Goal: Information Seeking & Learning: Compare options

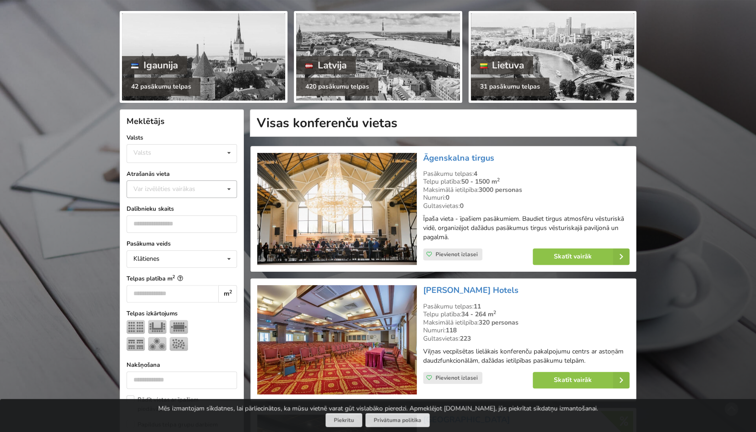
scroll to position [101, 0]
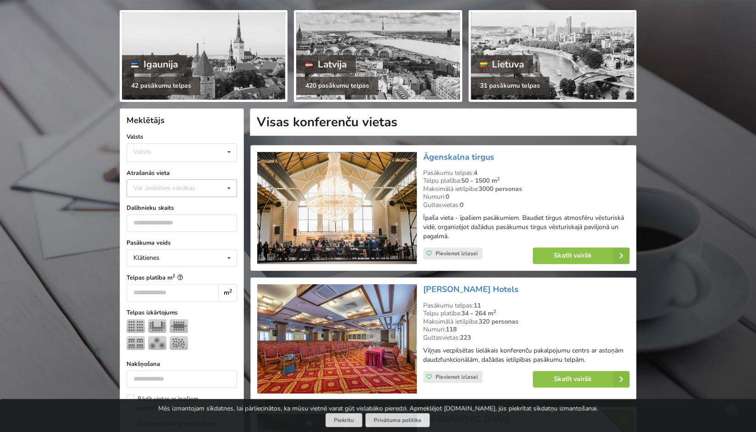
click at [219, 194] on div "Var izvēlēties vairākas Pārdaugava Teika Pērnavas apriņķis Apšuciems Jūrkalne M…" at bounding box center [182, 187] width 111 height 17
click at [208, 213] on div "Rīga" at bounding box center [182, 214] width 110 height 17
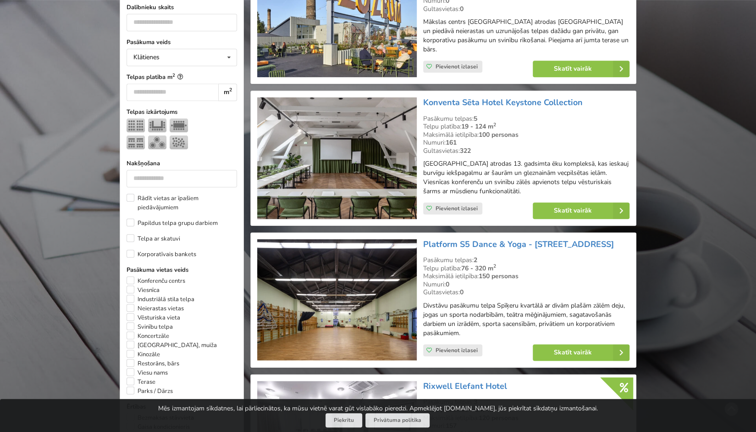
scroll to position [324, 0]
click at [125, 306] on div "Meklētājs Notīrīt Valsts Valsts Igaunija Latvija Lietuva Atrašanās vieta Rīga V…" at bounding box center [182, 234] width 124 height 699
click at [130, 322] on label "Svinību telpa" at bounding box center [150, 326] width 46 height 9
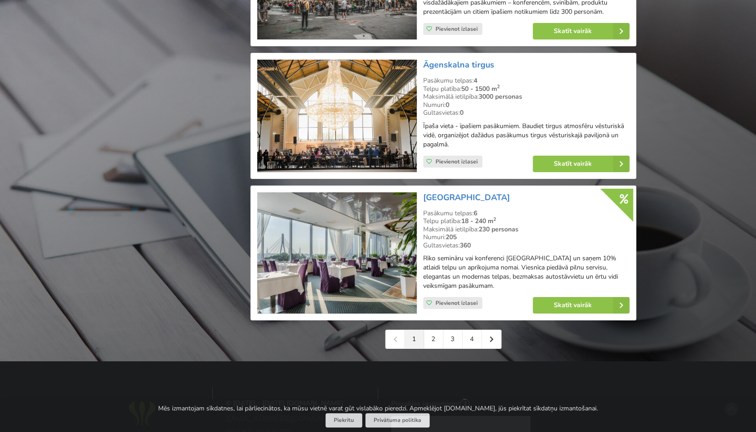
scroll to position [1983, 0]
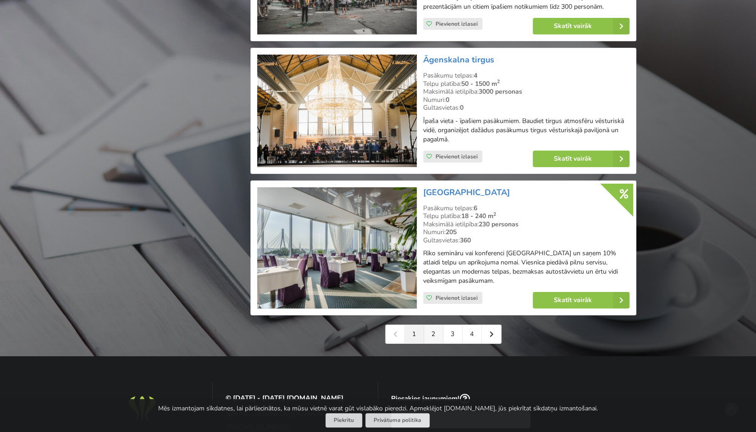
click at [437, 325] on link "2" at bounding box center [433, 334] width 19 height 18
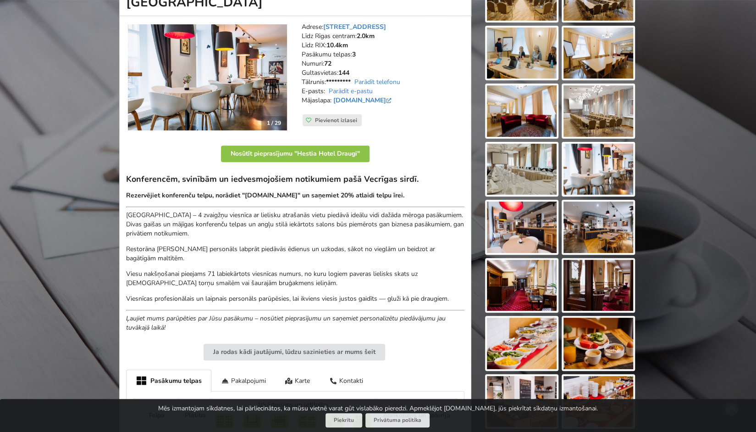
scroll to position [143, 0]
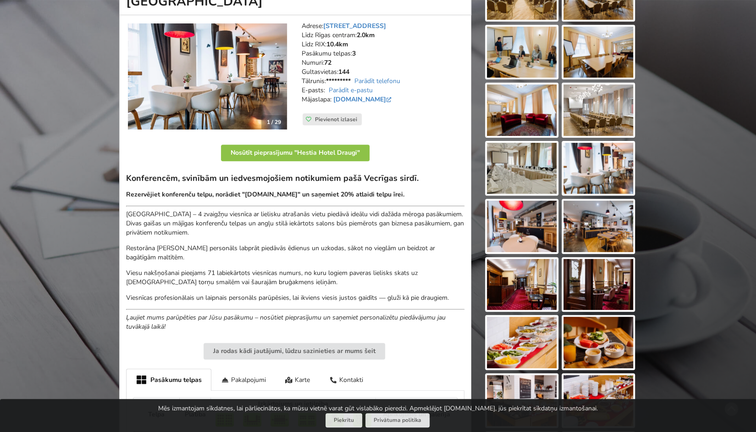
click at [221, 74] on img at bounding box center [207, 76] width 159 height 106
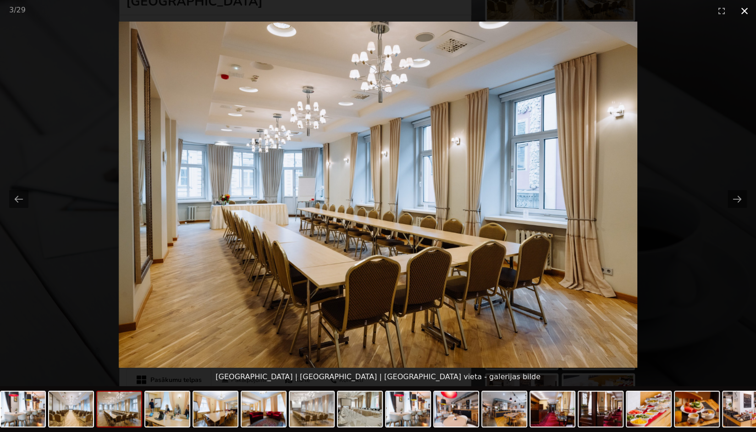
click at [746, 7] on button "Close gallery" at bounding box center [744, 11] width 23 height 22
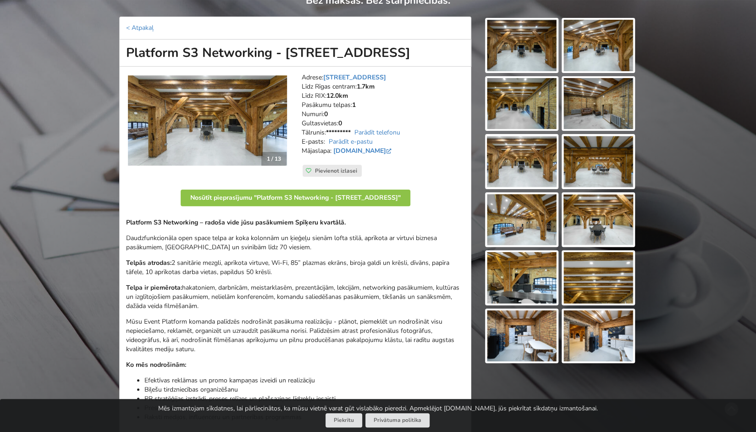
scroll to position [91, 0]
click at [194, 117] on img at bounding box center [207, 121] width 159 height 92
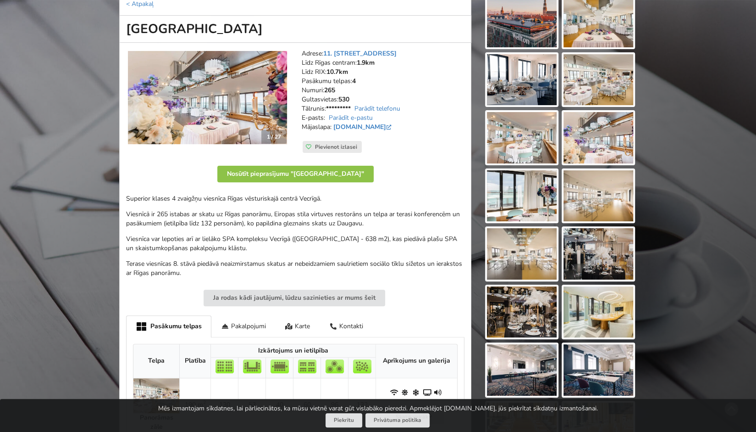
scroll to position [116, 0]
click at [177, 112] on img at bounding box center [207, 96] width 159 height 93
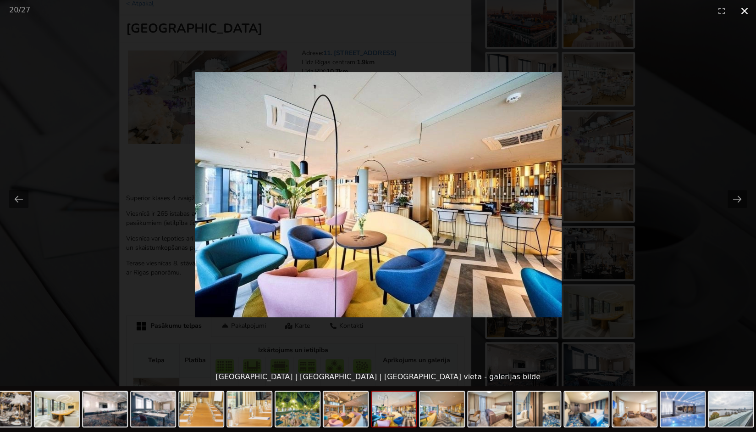
click at [750, 15] on button "Close gallery" at bounding box center [744, 11] width 23 height 22
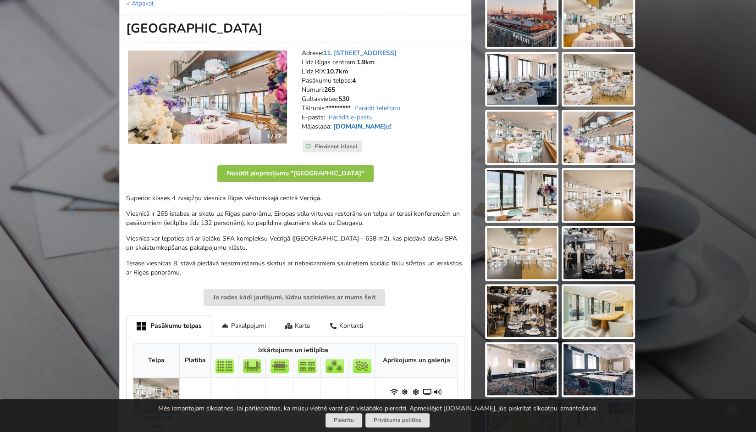
click at [365, 126] on link "www.wellton.com" at bounding box center [363, 126] width 60 height 9
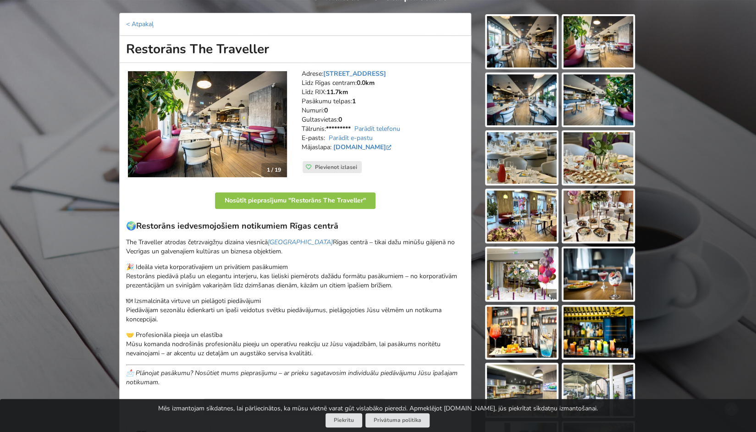
scroll to position [83, 0]
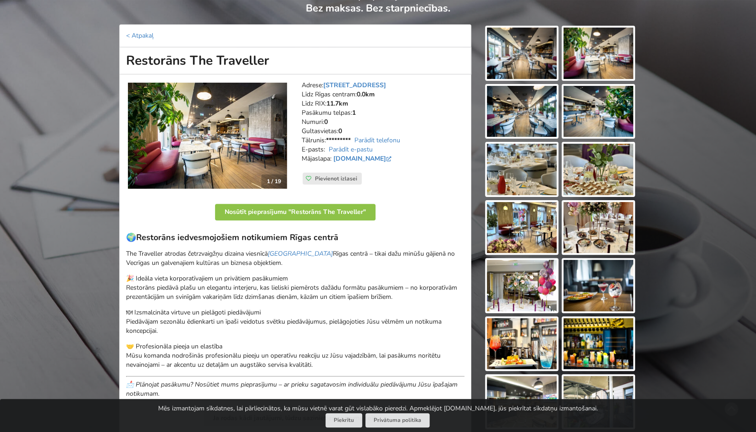
click at [197, 149] on img at bounding box center [207, 136] width 159 height 106
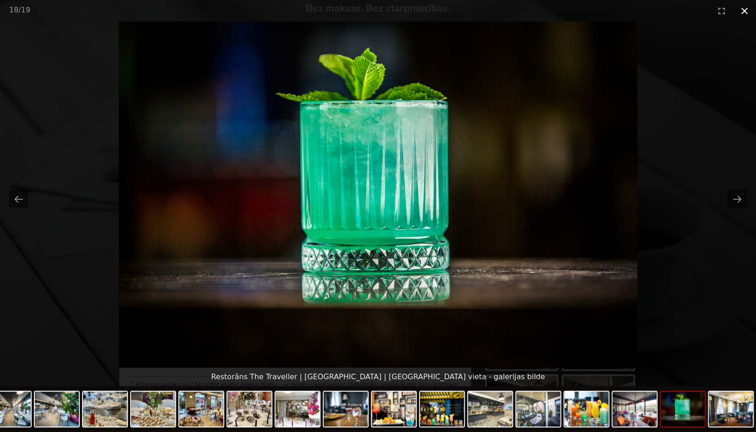
click at [749, 7] on button "Close gallery" at bounding box center [744, 11] width 23 height 22
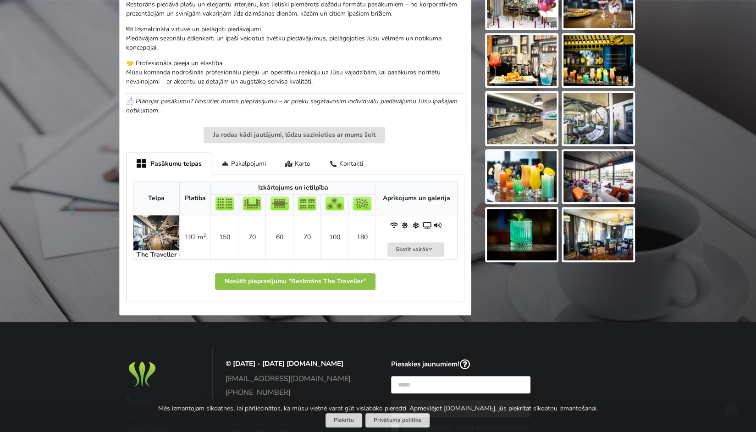
scroll to position [367, 0]
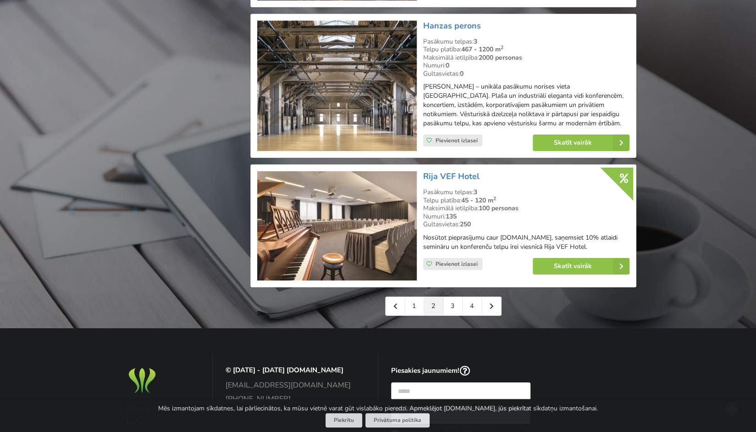
scroll to position [2026, 0]
click at [458, 296] on link "3" at bounding box center [453, 305] width 19 height 18
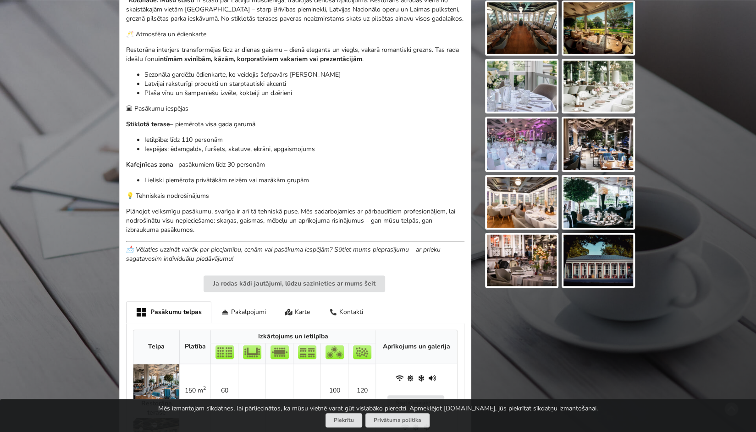
scroll to position [485, 0]
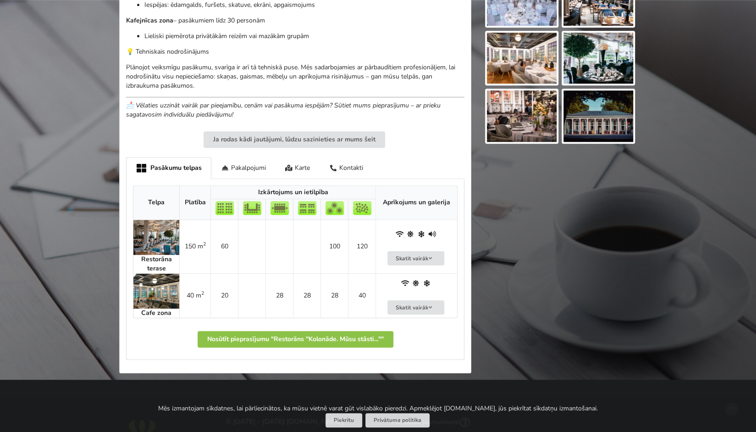
click at [138, 236] on img at bounding box center [156, 237] width 46 height 35
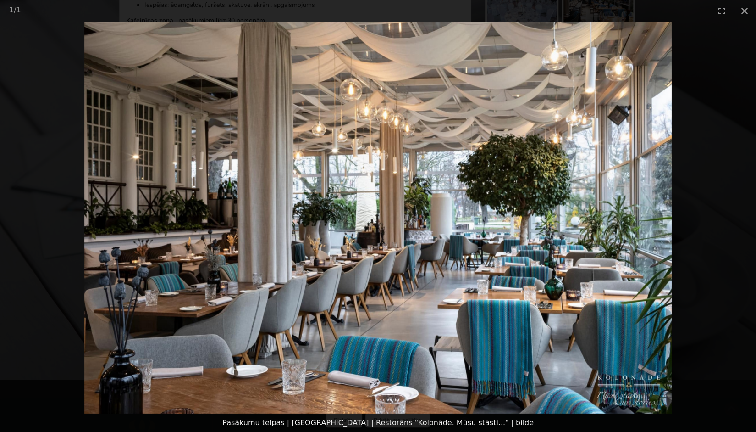
click at [667, 257] on picture at bounding box center [378, 218] width 756 height 392
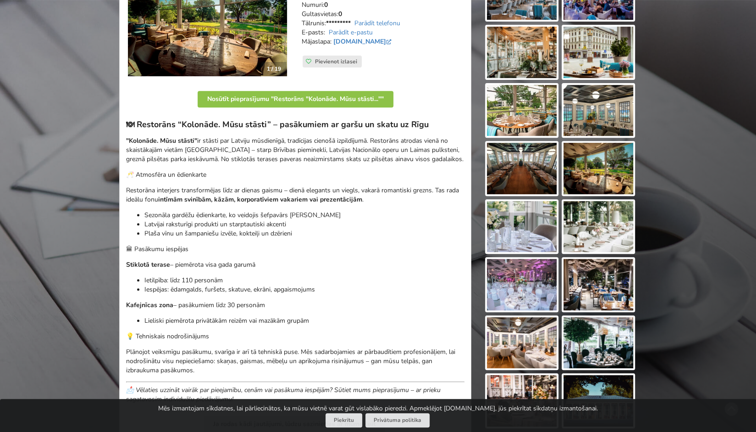
scroll to position [0, 0]
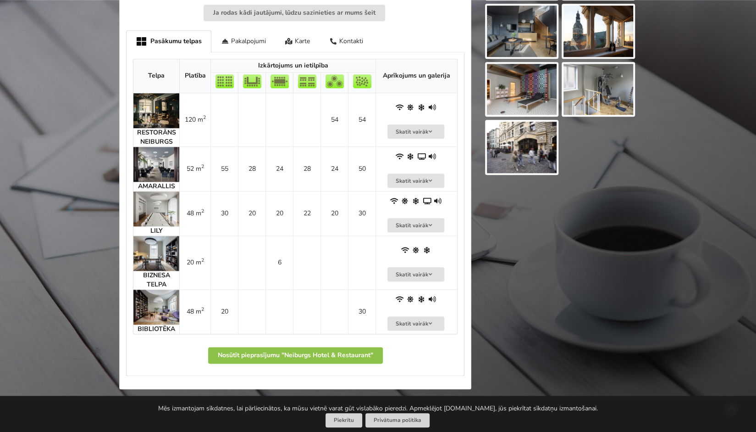
scroll to position [570, 0]
click at [150, 111] on img at bounding box center [156, 110] width 46 height 35
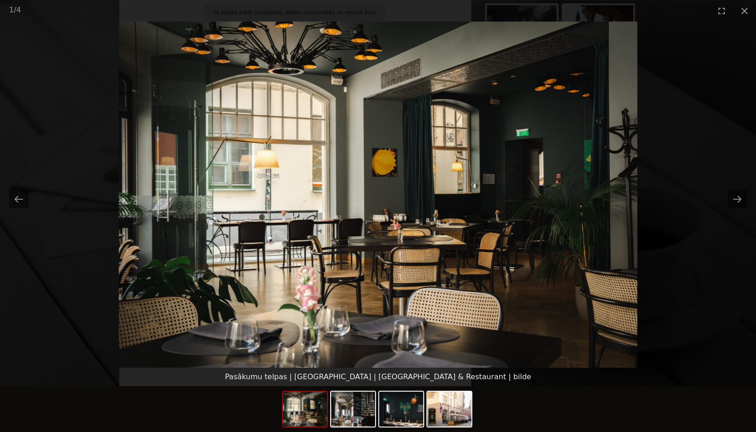
scroll to position [0, 0]
click at [39, 308] on picture at bounding box center [378, 195] width 756 height 346
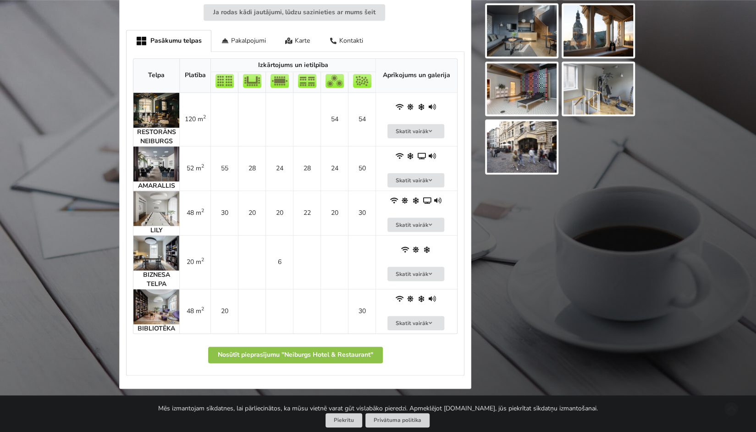
click at [169, 104] on img at bounding box center [156, 110] width 46 height 35
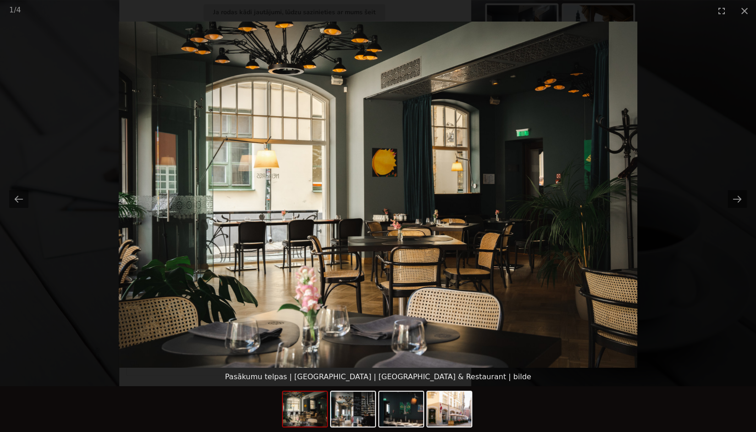
click at [302, 417] on img at bounding box center [305, 408] width 44 height 35
click at [405, 414] on img at bounding box center [401, 408] width 44 height 35
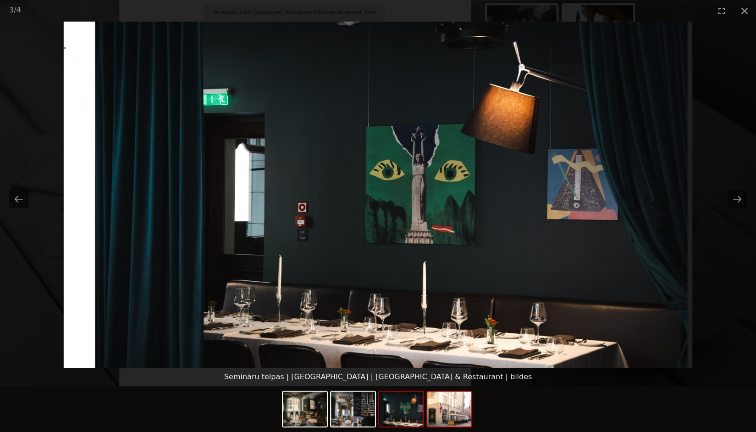
click at [446, 404] on img at bounding box center [450, 408] width 44 height 35
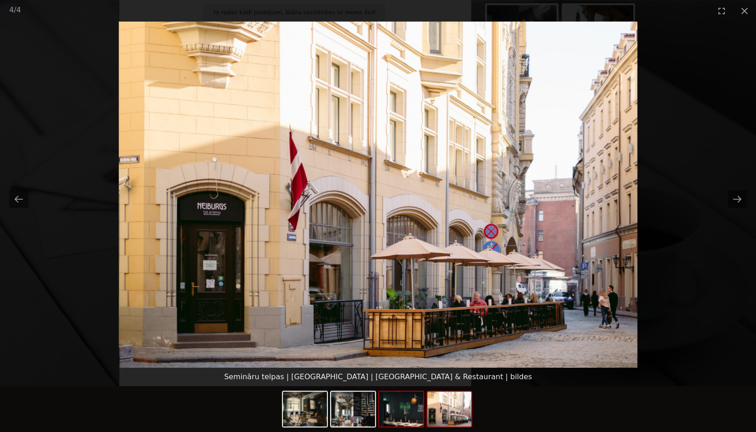
click at [404, 408] on img at bounding box center [401, 408] width 44 height 35
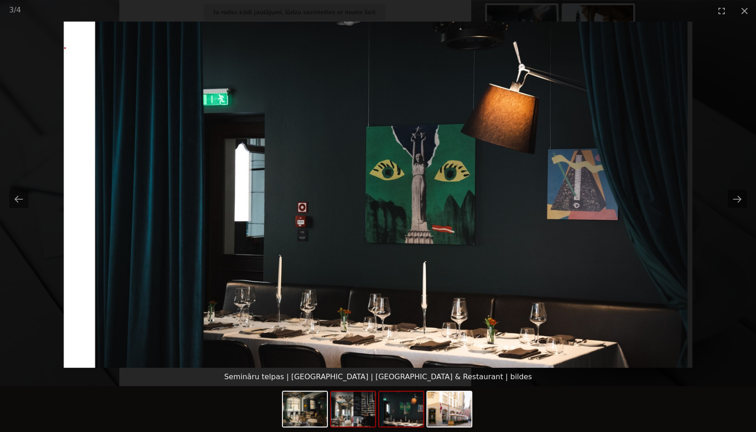
click at [370, 405] on img at bounding box center [353, 408] width 44 height 35
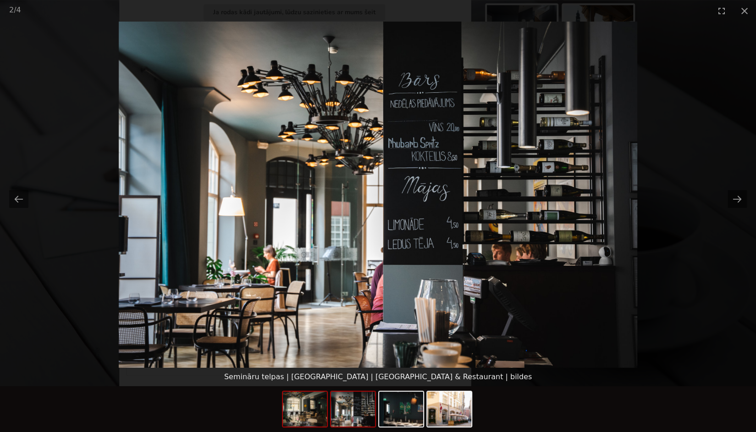
click at [314, 415] on img at bounding box center [305, 408] width 44 height 35
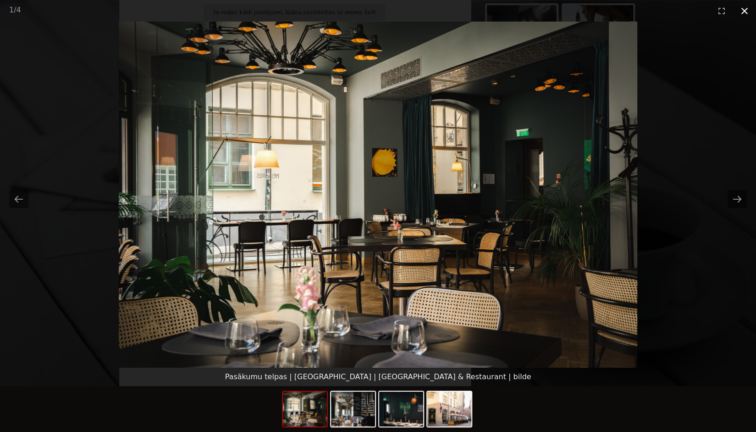
click at [746, 15] on button "Close gallery" at bounding box center [744, 11] width 23 height 22
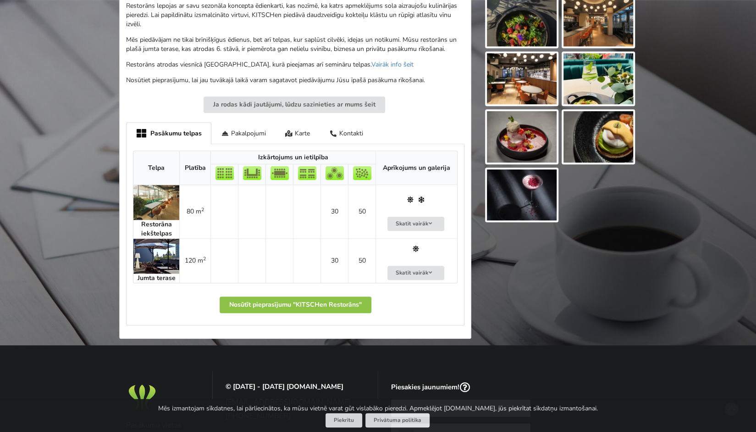
scroll to position [363, 0]
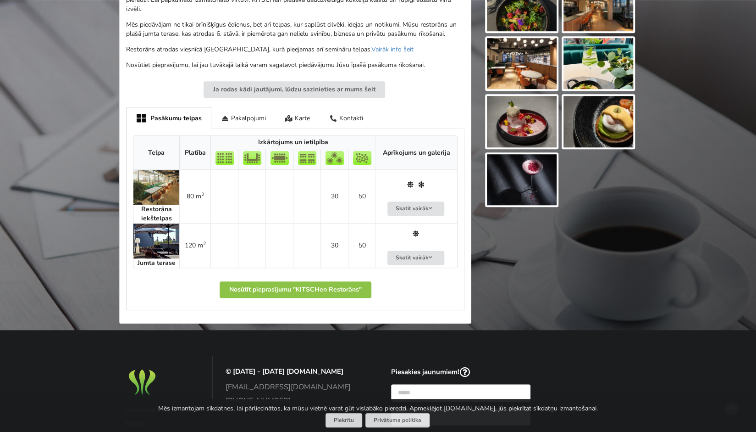
click at [140, 174] on img at bounding box center [156, 187] width 46 height 35
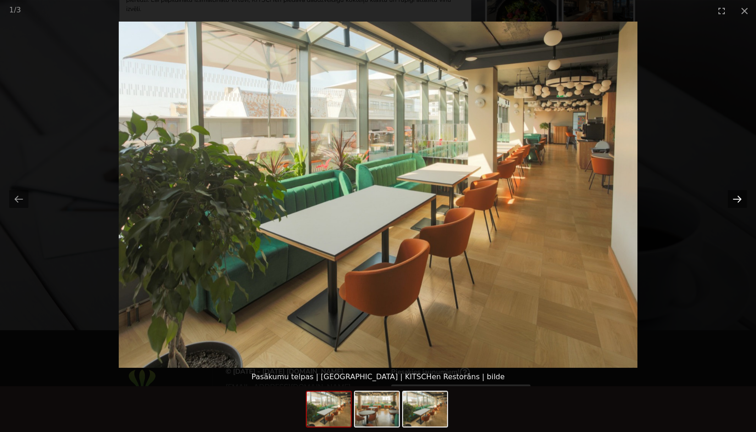
click at [739, 200] on button "Next slide" at bounding box center [737, 199] width 19 height 18
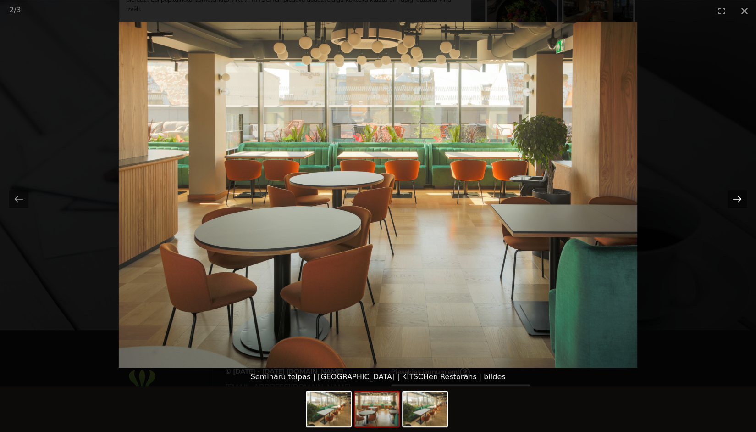
click at [739, 200] on button "Next slide" at bounding box center [737, 199] width 19 height 18
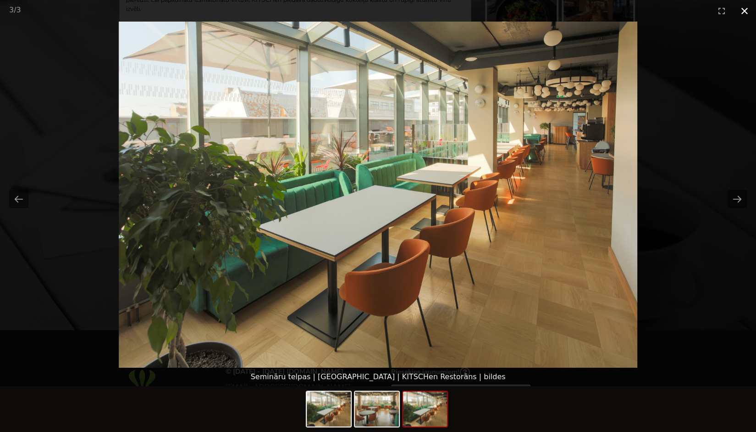
click at [750, 10] on button "Close gallery" at bounding box center [744, 11] width 23 height 22
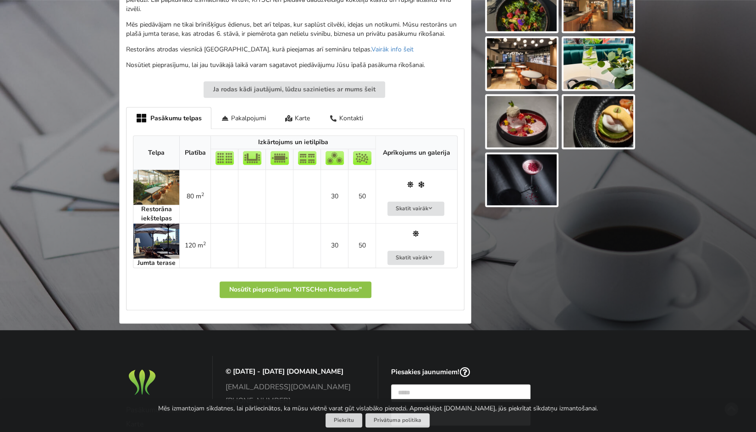
click at [147, 236] on img at bounding box center [156, 240] width 46 height 35
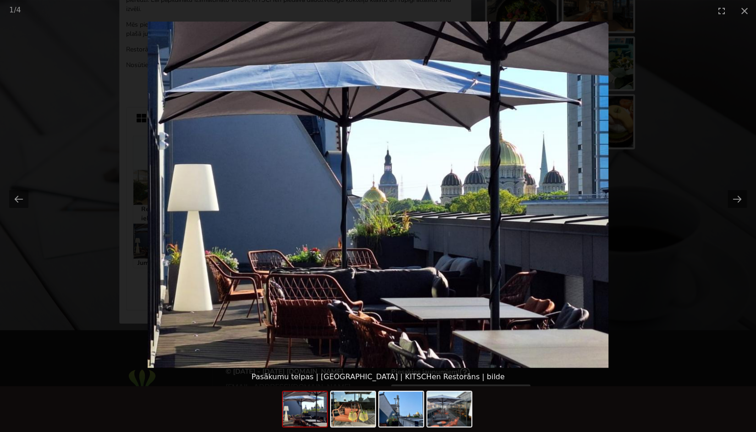
scroll to position [0, 0]
click at [70, 282] on picture at bounding box center [378, 195] width 756 height 346
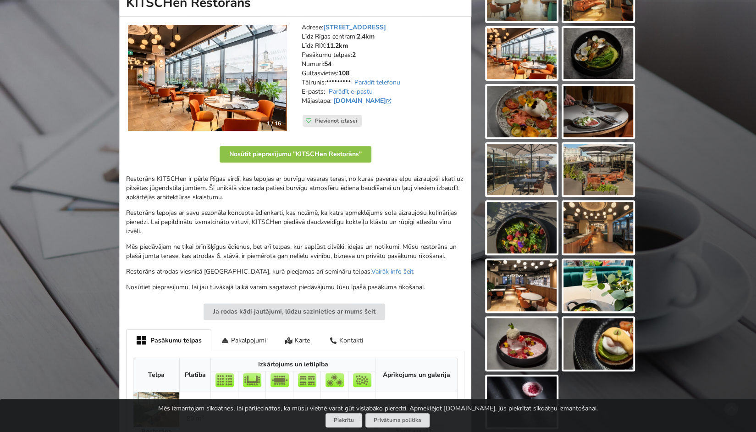
scroll to position [91, 0]
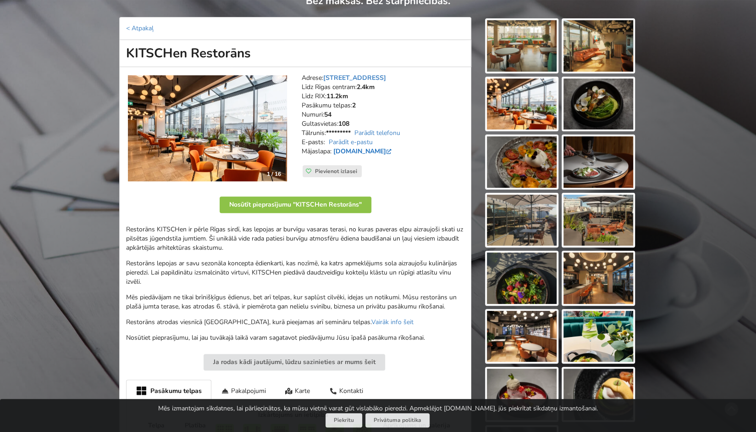
click at [383, 150] on link "www.astonhotelriga.com" at bounding box center [363, 151] width 60 height 9
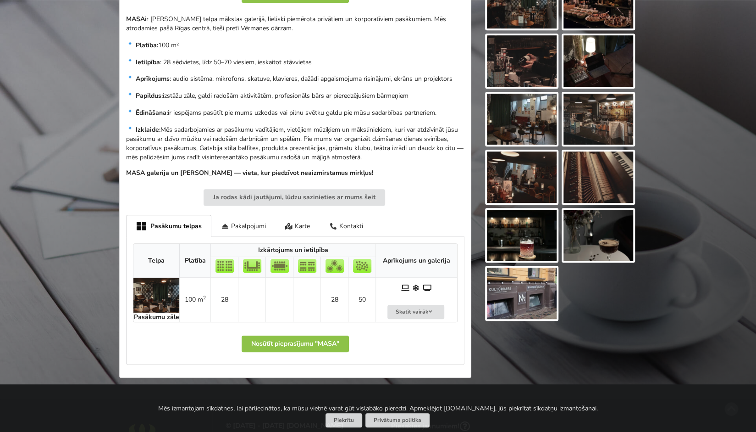
scroll to position [307, 0]
click at [148, 282] on img at bounding box center [156, 295] width 46 height 35
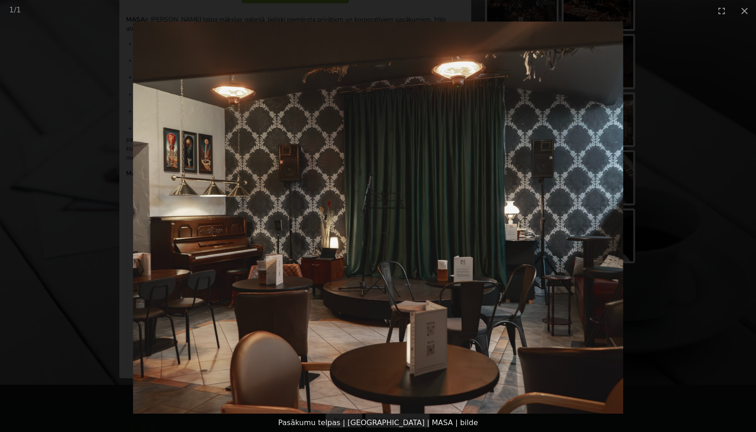
click at [707, 128] on picture at bounding box center [378, 218] width 756 height 392
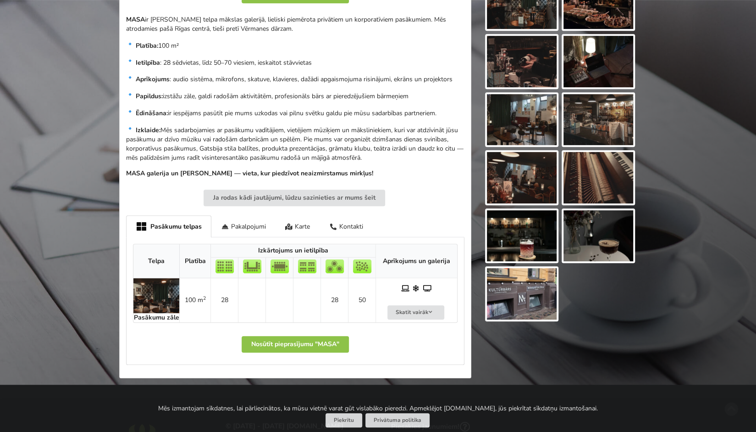
scroll to position [0, 0]
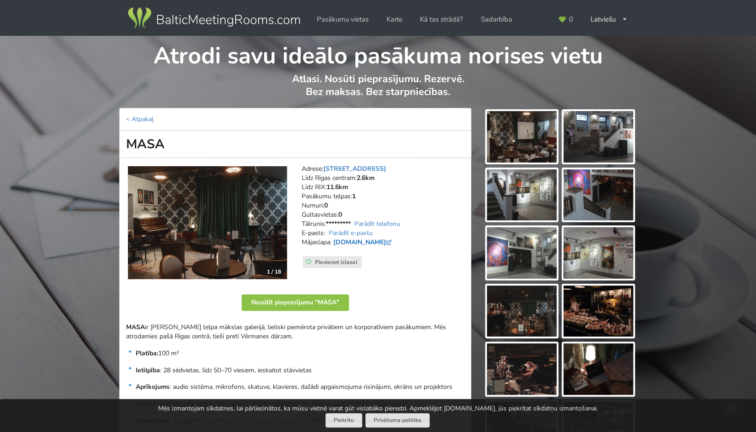
click at [364, 242] on link "masastudija.com" at bounding box center [363, 242] width 60 height 9
click at [516, 137] on img at bounding box center [522, 136] width 70 height 51
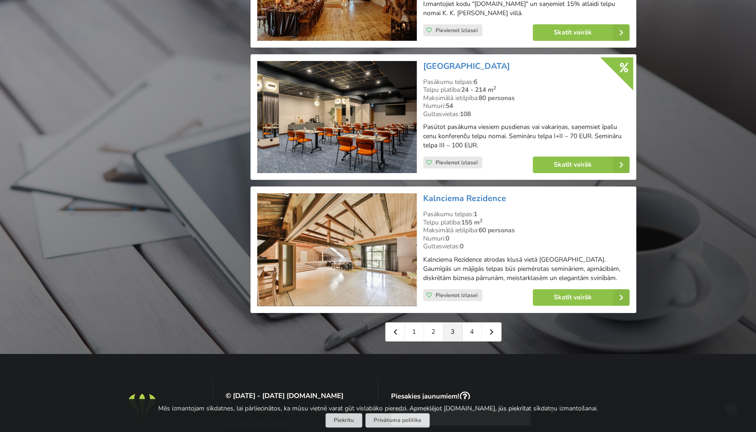
scroll to position [2027, 0]
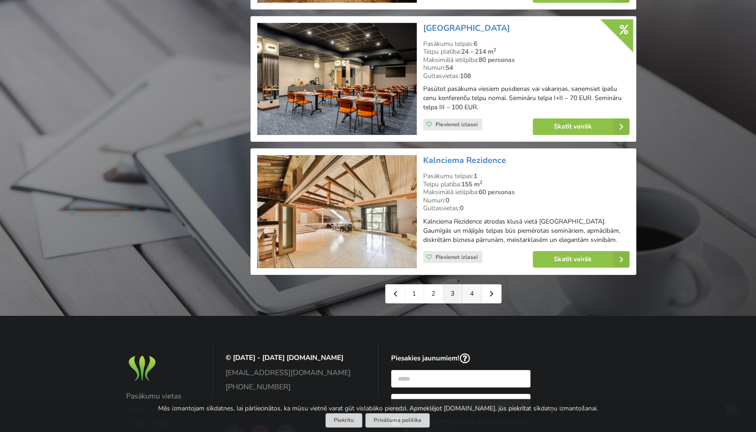
click at [471, 290] on link "4" at bounding box center [472, 293] width 19 height 18
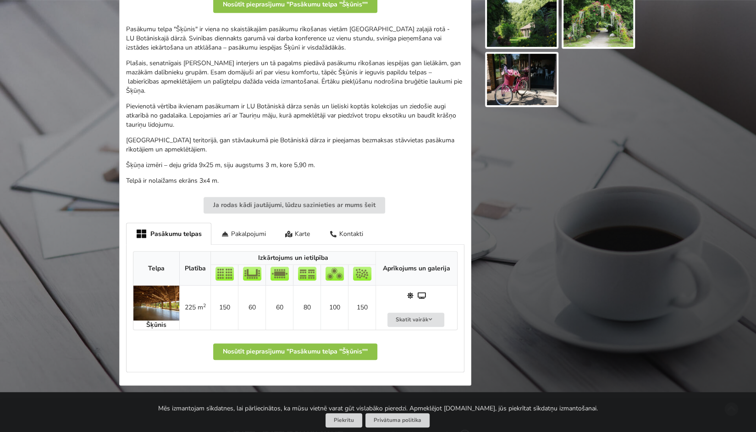
scroll to position [308, 0]
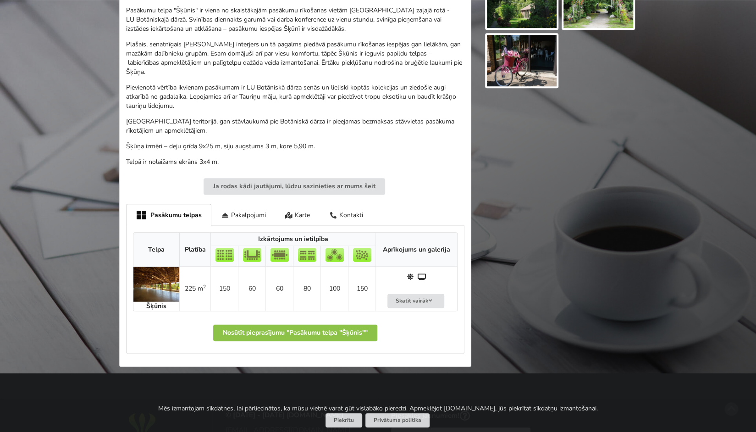
click at [152, 276] on img at bounding box center [156, 284] width 46 height 35
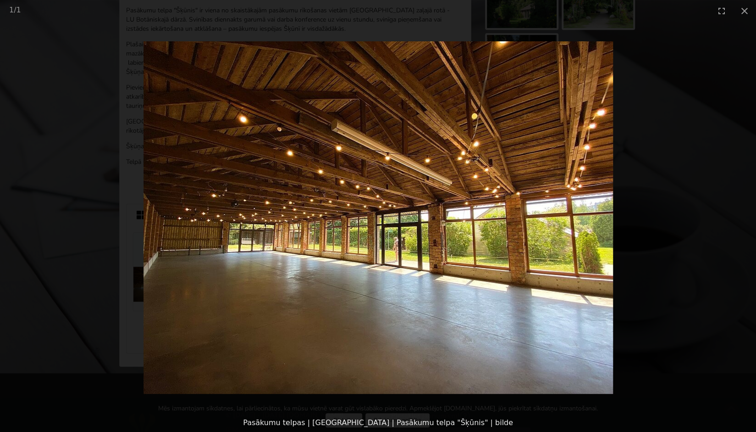
click at [458, 236] on img at bounding box center [379, 217] width 470 height 352
click at [440, 316] on picture at bounding box center [378, 218] width 756 height 392
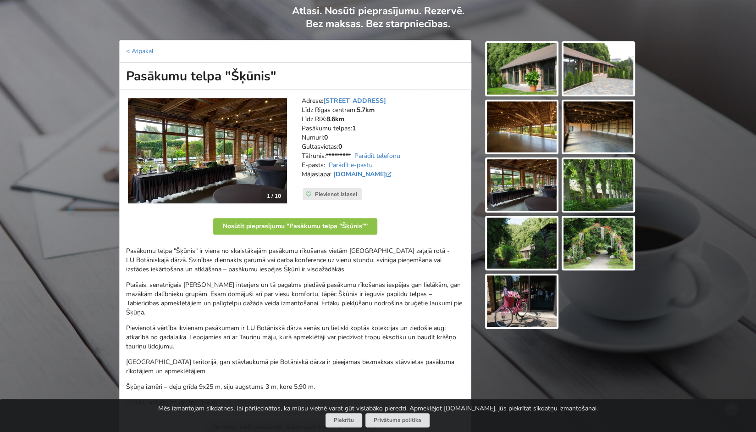
scroll to position [67, 0]
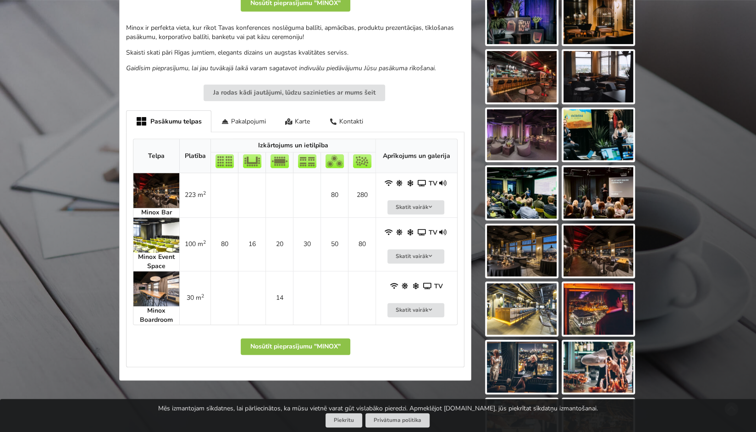
scroll to position [293, 0]
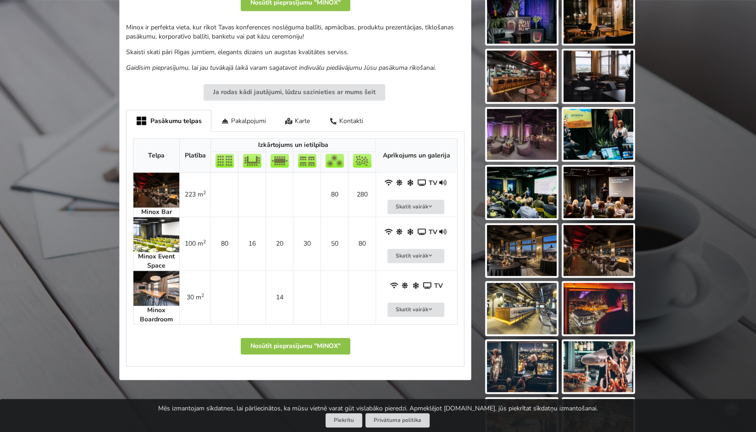
click at [157, 189] on img at bounding box center [156, 189] width 46 height 35
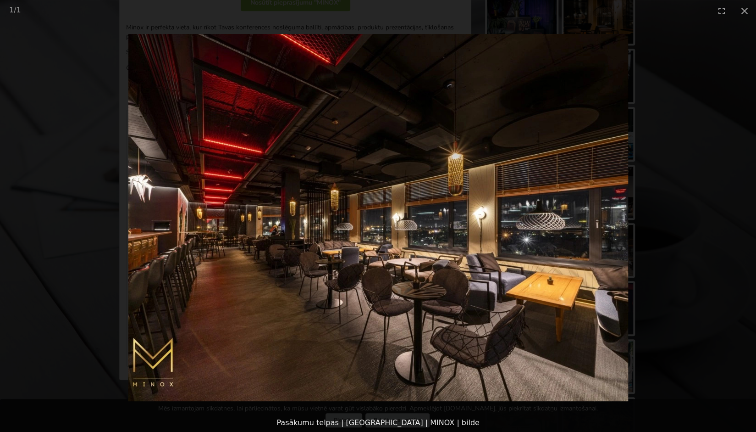
click at [390, 355] on picture at bounding box center [378, 218] width 756 height 392
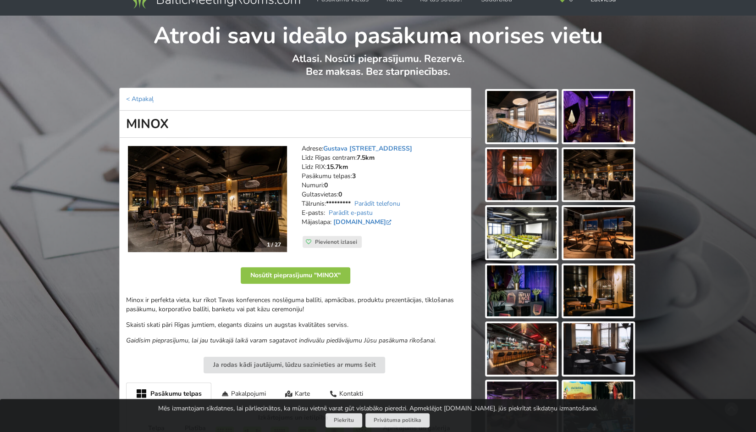
scroll to position [0, 0]
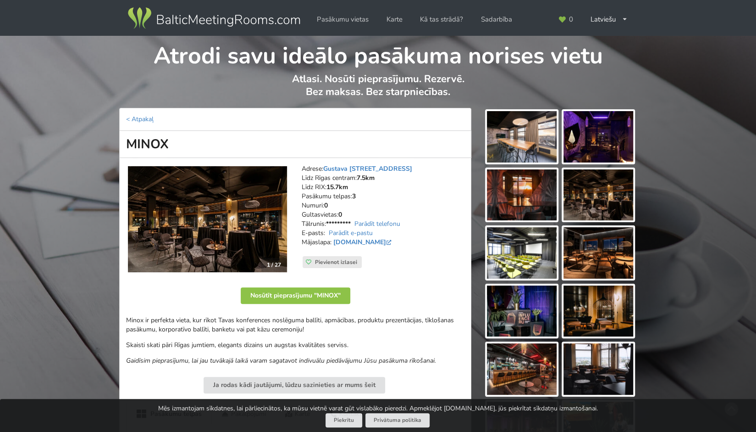
click at [256, 211] on img at bounding box center [207, 219] width 159 height 106
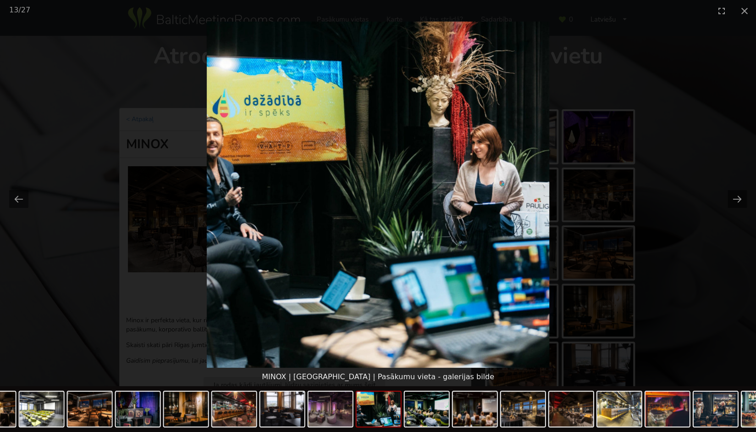
click at [256, 64] on picture at bounding box center [378, 195] width 756 height 346
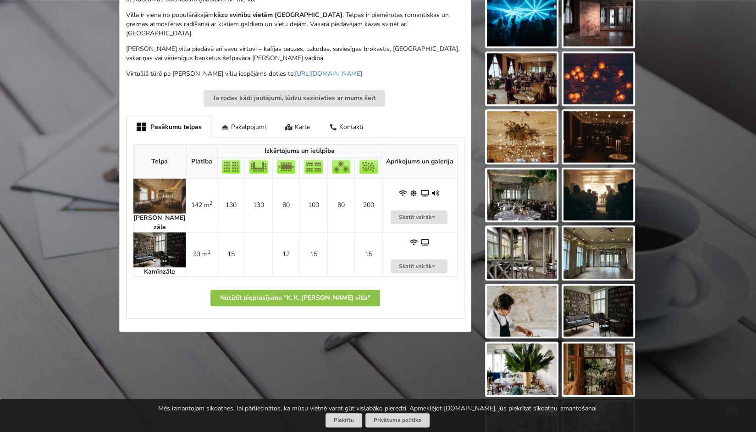
scroll to position [465, 0]
click at [149, 191] on img at bounding box center [159, 195] width 52 height 35
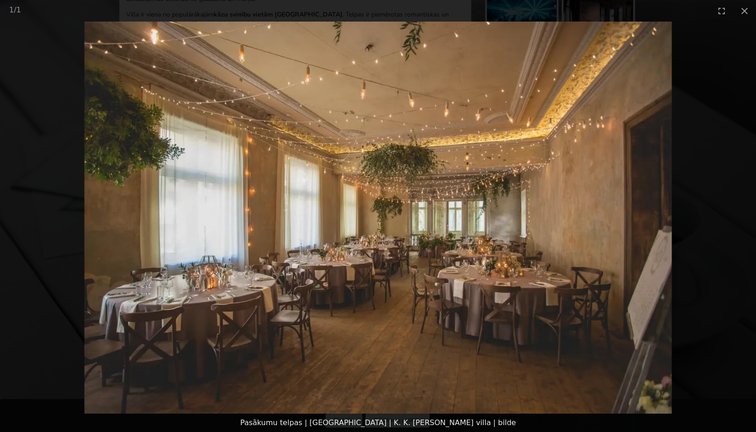
click at [679, 113] on picture at bounding box center [378, 218] width 756 height 392
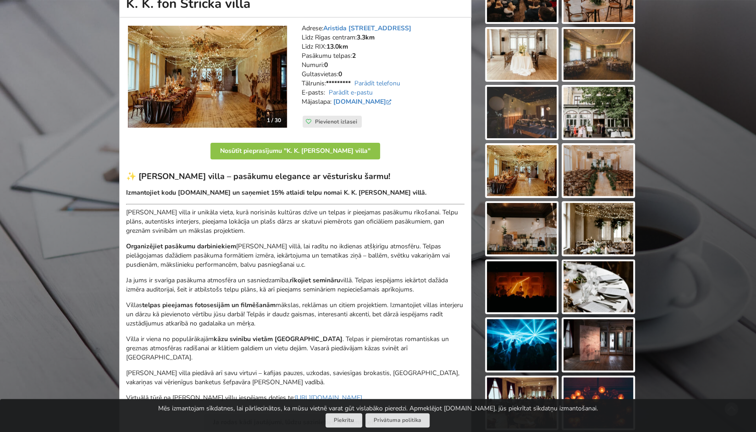
scroll to position [123, 0]
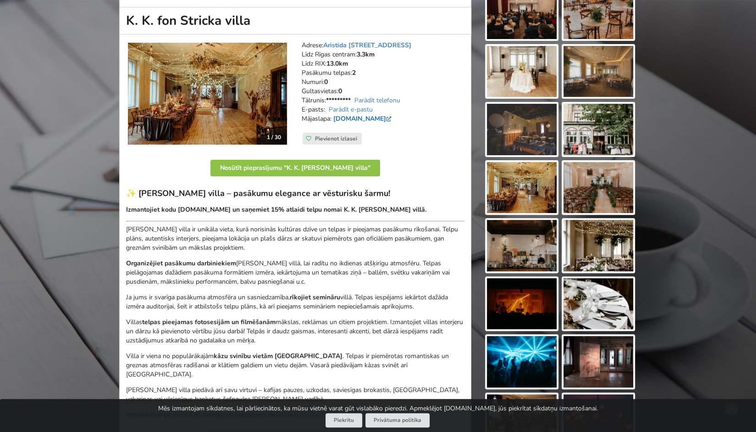
click at [380, 117] on link "fonstrickavilla.lv" at bounding box center [363, 118] width 60 height 9
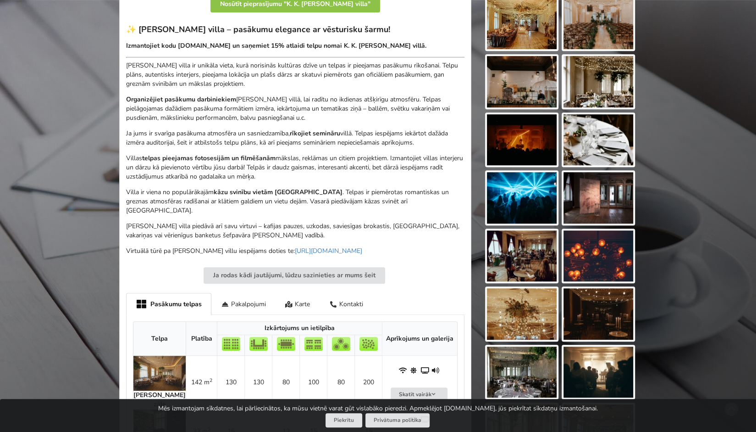
scroll to position [326, 0]
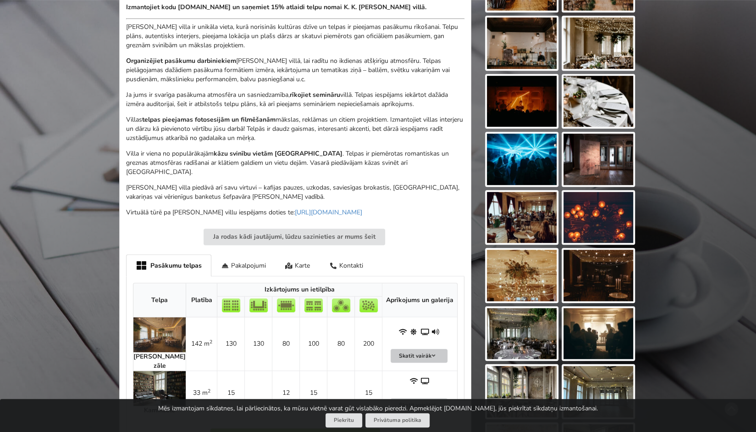
click at [429, 349] on button "Skatīt vairāk" at bounding box center [419, 356] width 57 height 14
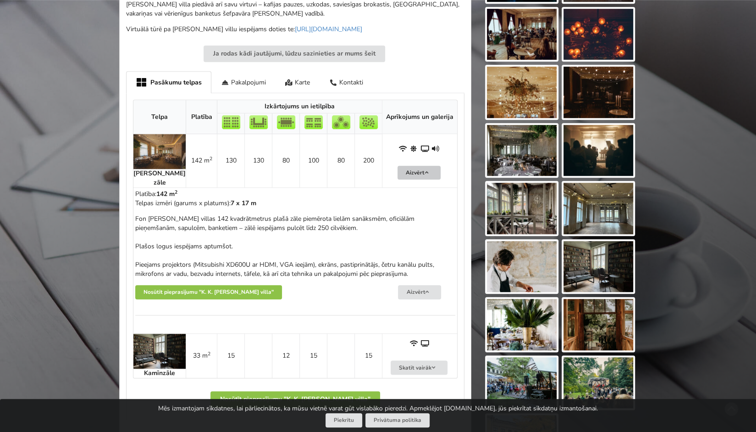
scroll to position [350, 0]
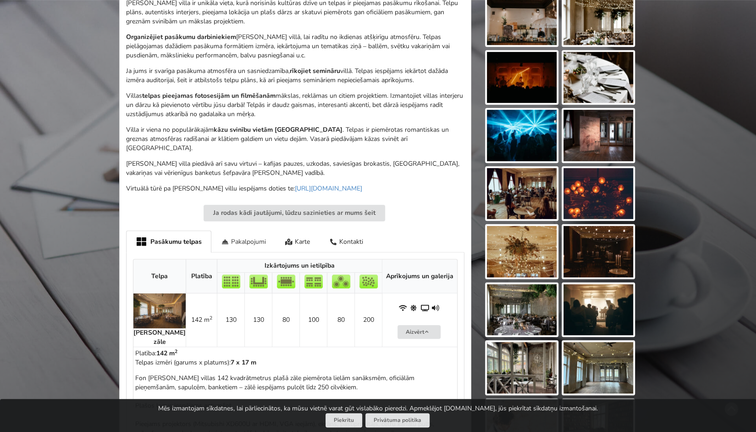
click at [256, 230] on div "Pakalpojumi" at bounding box center [243, 241] width 64 height 22
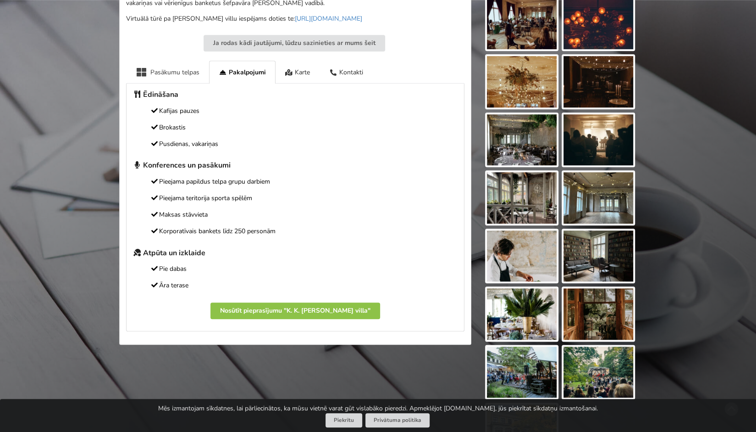
scroll to position [519, 0]
click at [181, 64] on div "Pasākumu telpas" at bounding box center [167, 72] width 83 height 22
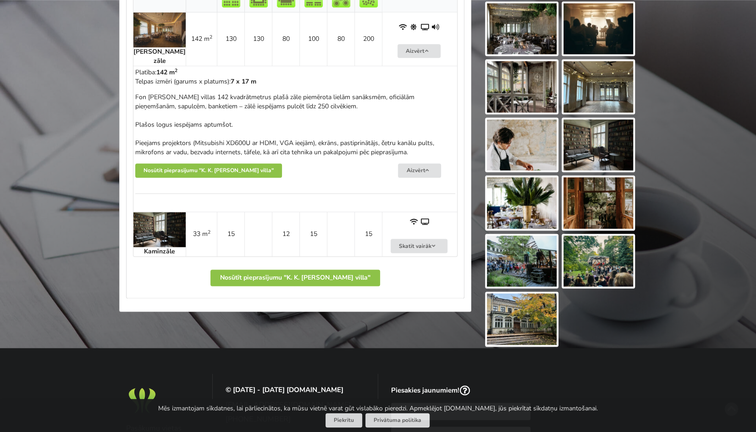
scroll to position [637, 0]
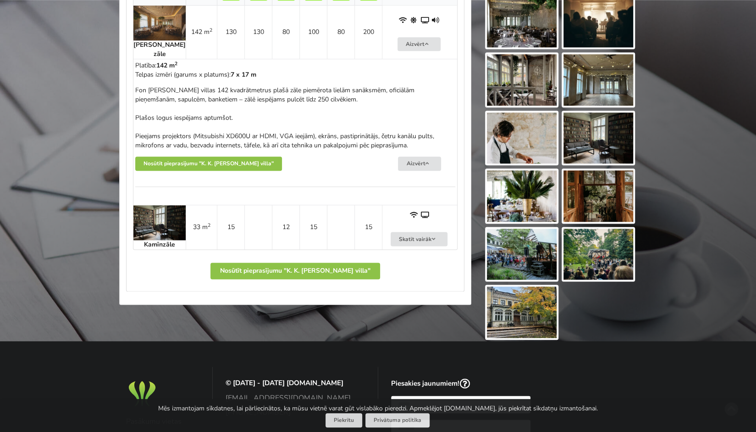
click at [157, 205] on img at bounding box center [159, 222] width 52 height 35
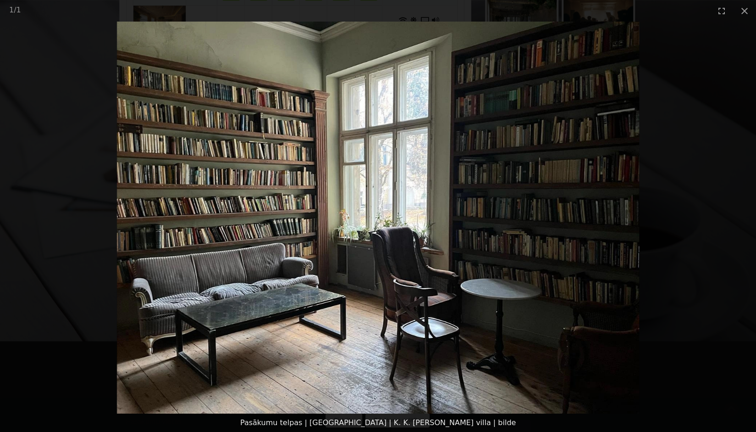
click at [121, 278] on picture at bounding box center [378, 218] width 756 height 392
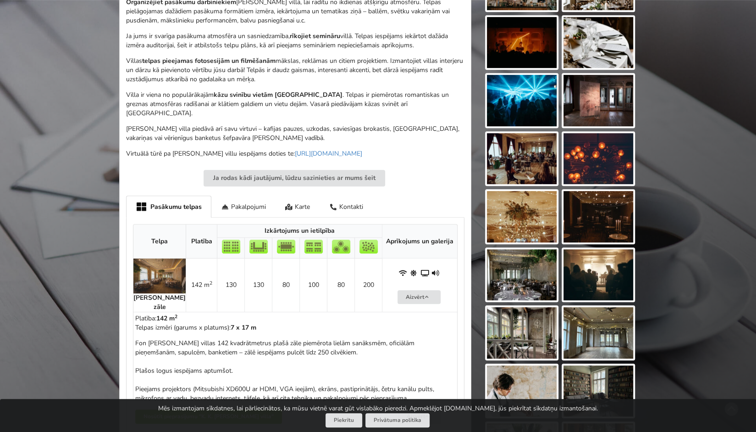
scroll to position [395, 0]
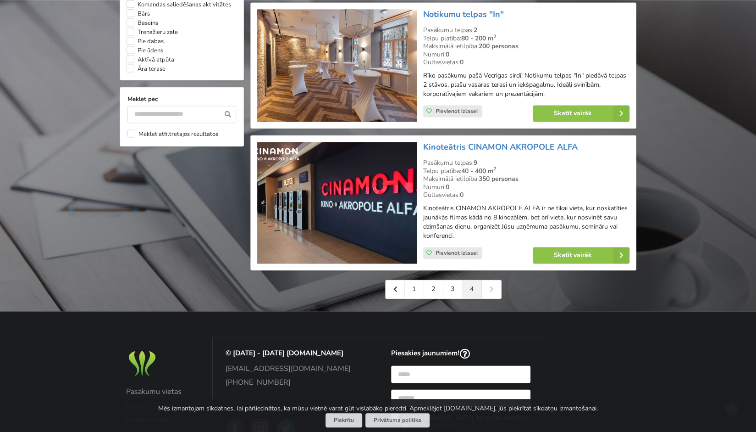
scroll to position [833, 0]
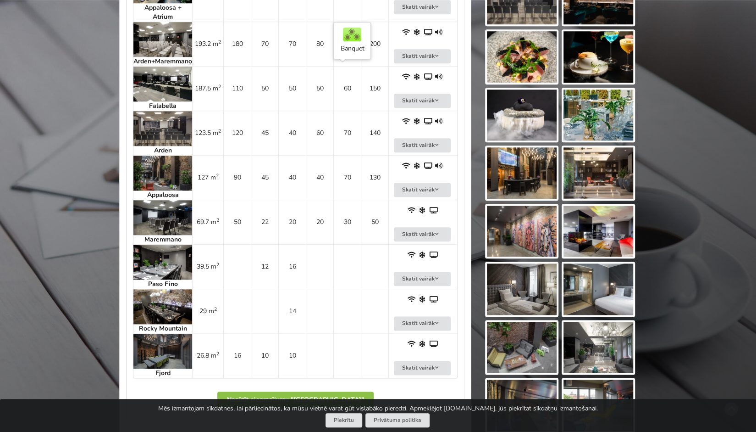
scroll to position [647, 0]
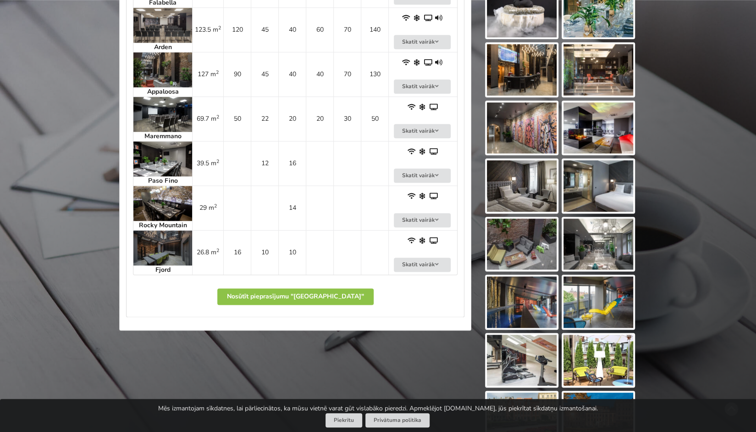
click at [154, 188] on img at bounding box center [162, 203] width 59 height 35
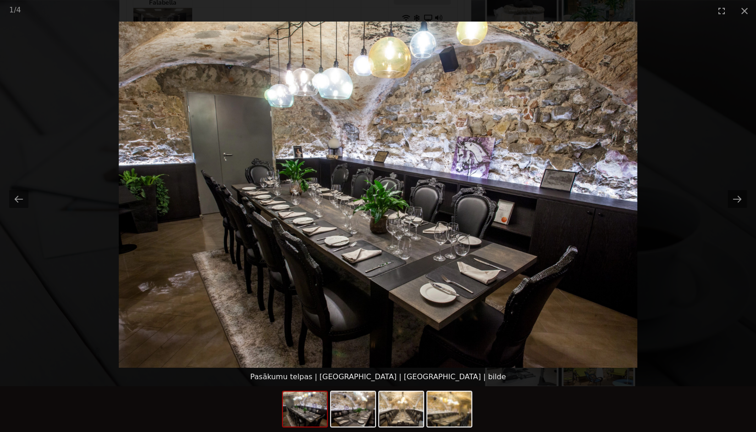
scroll to position [0, 0]
click at [62, 294] on picture at bounding box center [378, 195] width 756 height 346
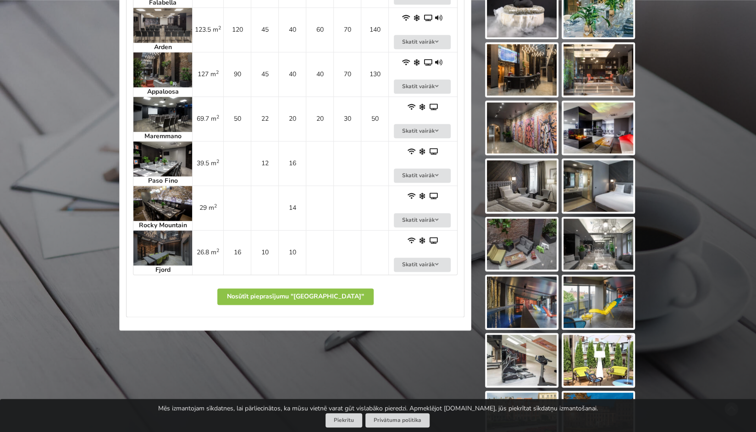
click at [150, 250] on img at bounding box center [162, 247] width 59 height 35
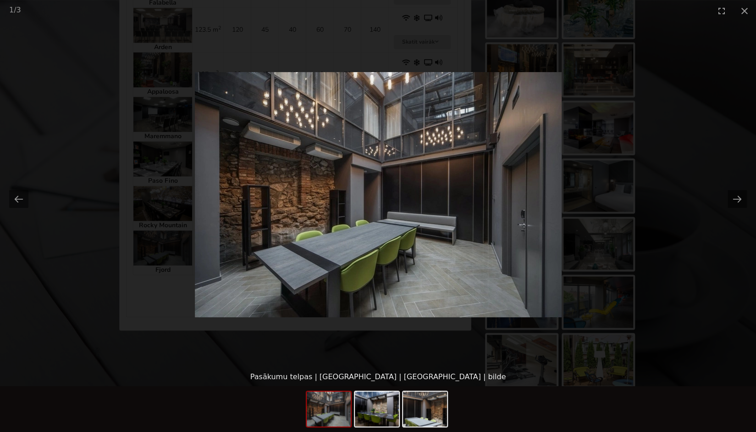
click at [93, 242] on picture at bounding box center [378, 195] width 756 height 346
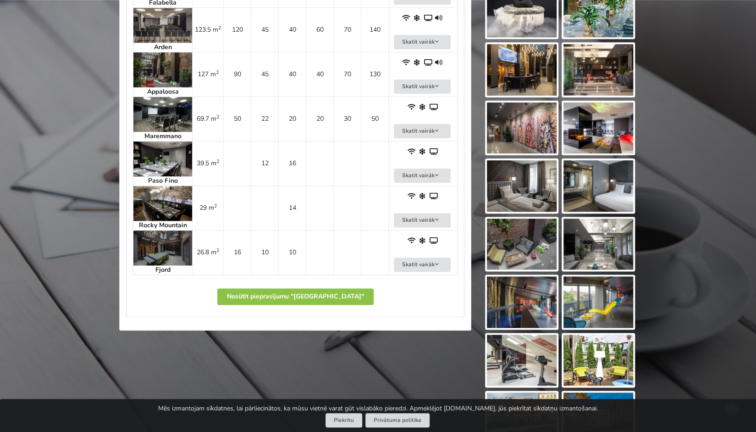
click at [178, 122] on img at bounding box center [162, 114] width 59 height 35
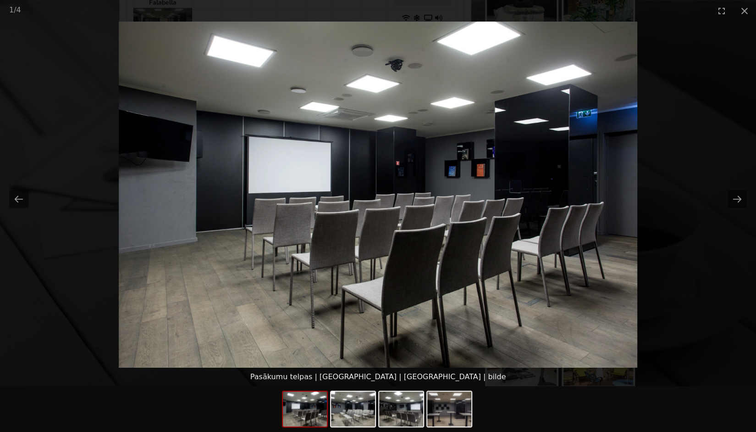
click at [64, 111] on picture at bounding box center [378, 195] width 756 height 346
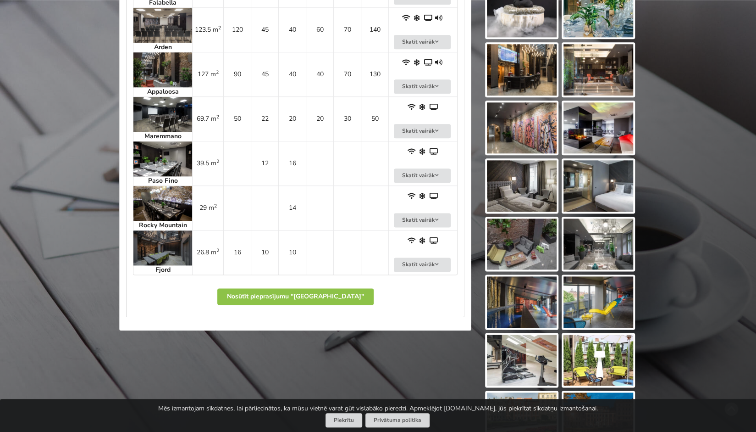
click at [160, 73] on img at bounding box center [162, 69] width 59 height 35
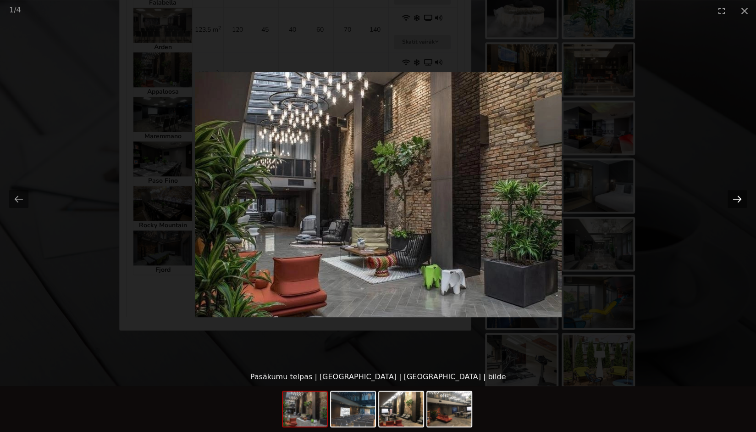
click at [740, 197] on button "Next slide" at bounding box center [737, 199] width 19 height 18
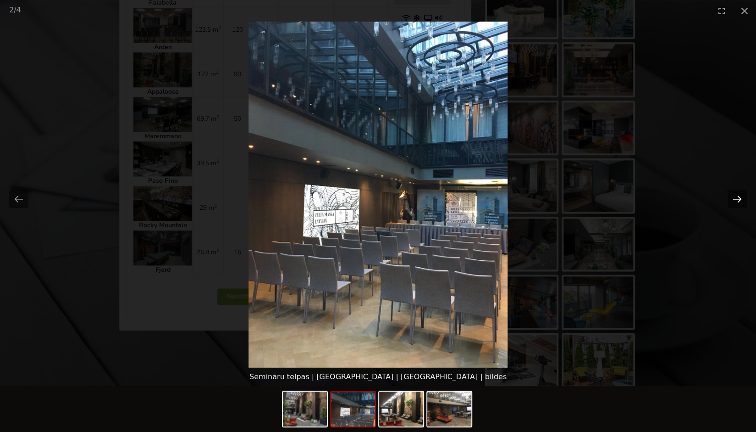
click at [740, 197] on button "Next slide" at bounding box center [737, 199] width 19 height 18
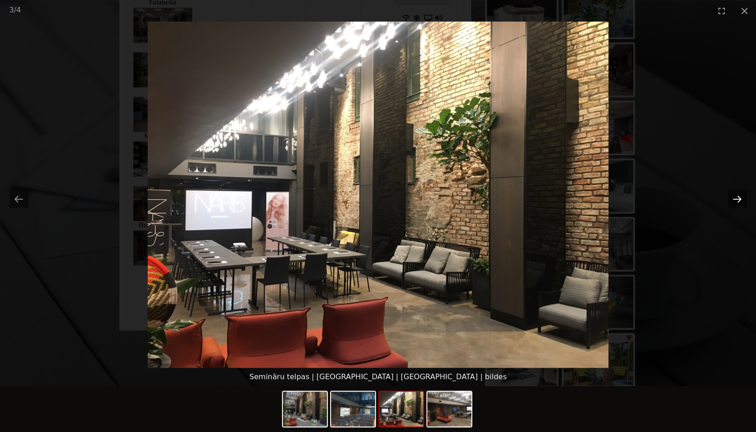
click at [740, 197] on button "Next slide" at bounding box center [737, 199] width 19 height 18
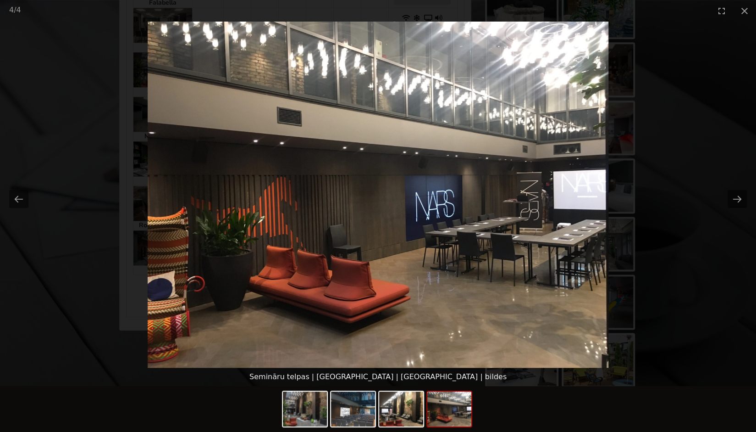
click at [81, 273] on picture at bounding box center [378, 195] width 756 height 346
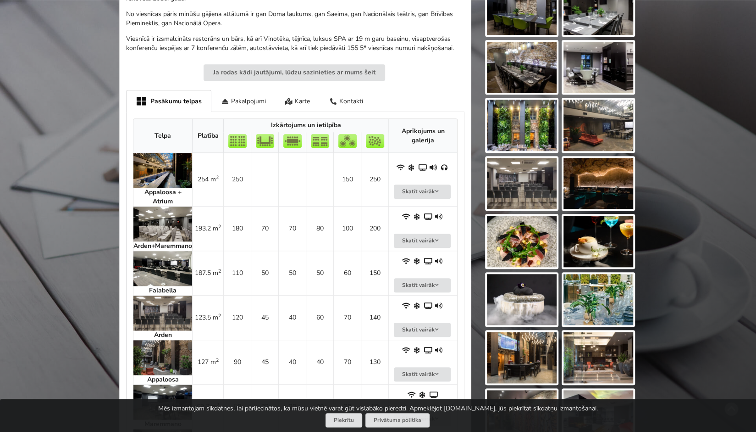
scroll to position [359, 0]
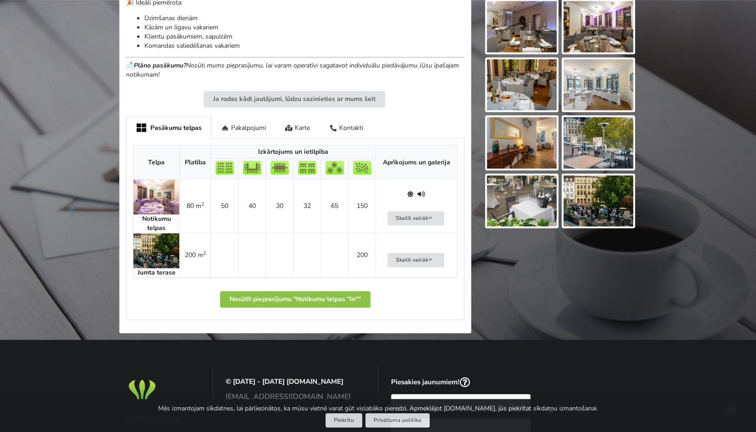
scroll to position [459, 0]
click at [155, 197] on img at bounding box center [156, 196] width 46 height 35
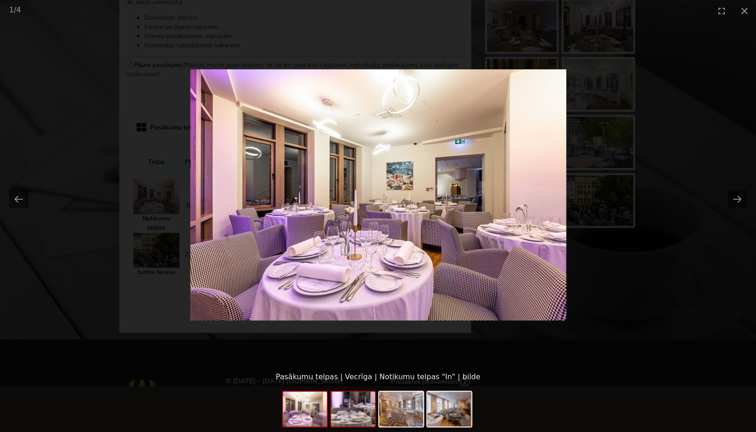
click at [342, 417] on img at bounding box center [353, 408] width 44 height 35
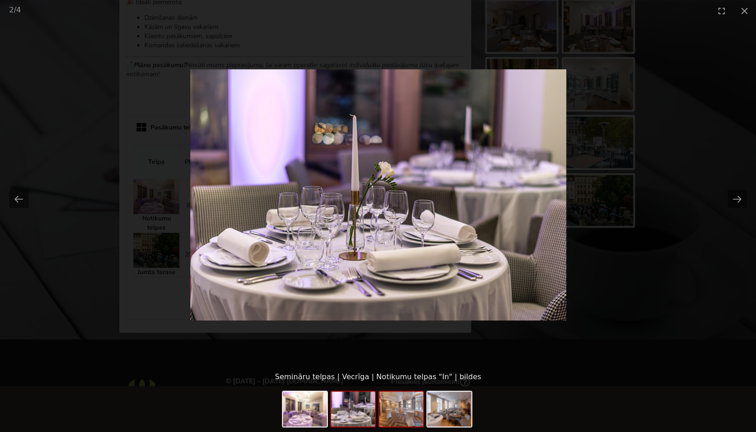
click at [394, 416] on img at bounding box center [401, 408] width 44 height 35
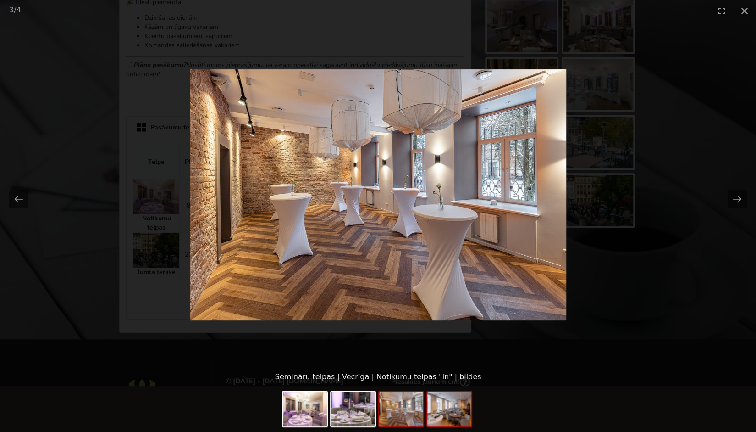
click at [443, 422] on img at bounding box center [450, 408] width 44 height 35
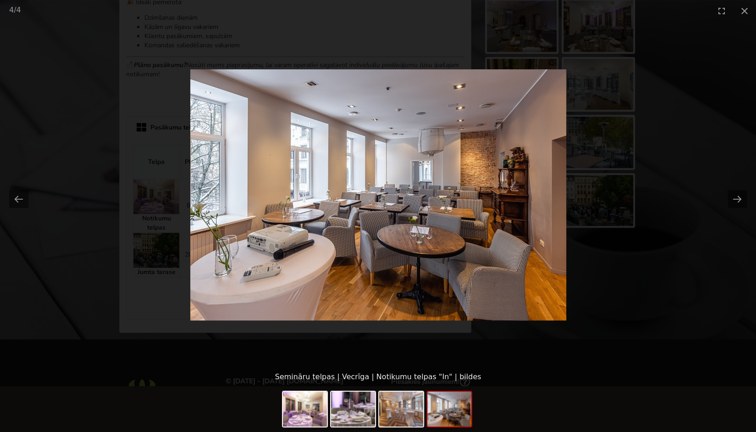
scroll to position [0, 0]
click at [620, 310] on picture at bounding box center [378, 195] width 756 height 346
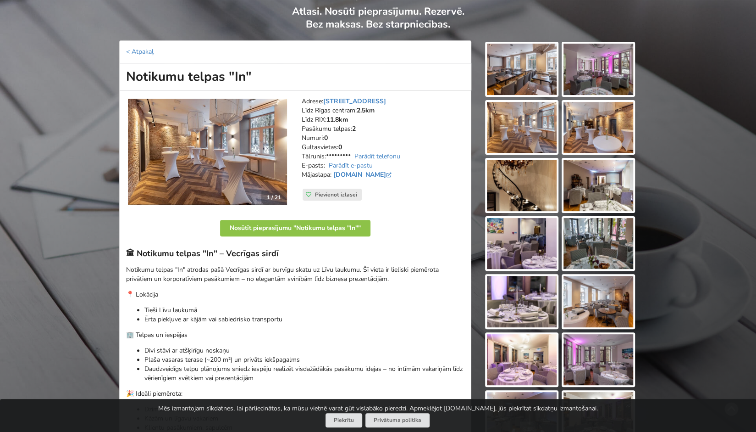
scroll to position [67, 0]
click at [373, 175] on link "www.facebook.com" at bounding box center [363, 175] width 60 height 9
drag, startPoint x: 128, startPoint y: 76, endPoint x: 268, endPoint y: 80, distance: 140.9
click at [268, 80] on h1 "Notikumu telpas "In"" at bounding box center [295, 77] width 352 height 27
click at [276, 181] on img at bounding box center [207, 152] width 159 height 106
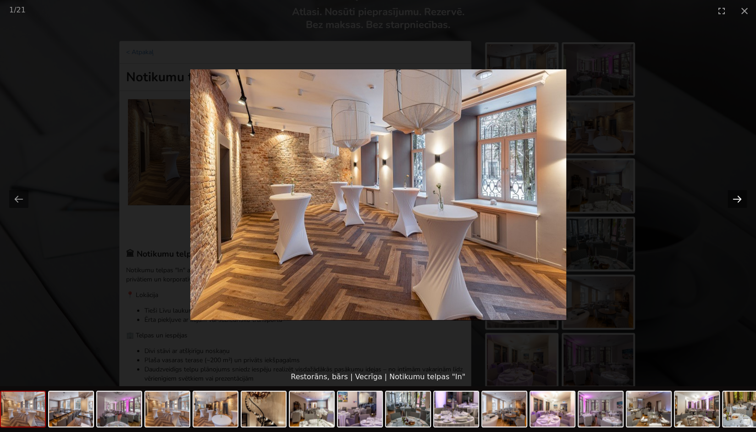
click at [733, 195] on button "Next slide" at bounding box center [737, 199] width 19 height 18
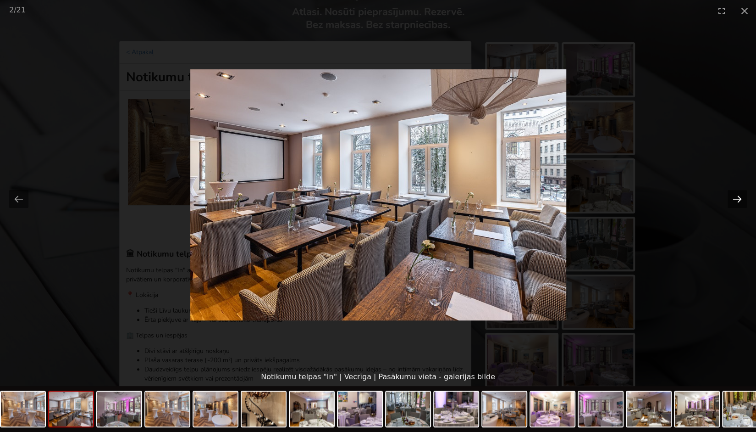
click at [733, 195] on button "Next slide" at bounding box center [737, 199] width 19 height 18
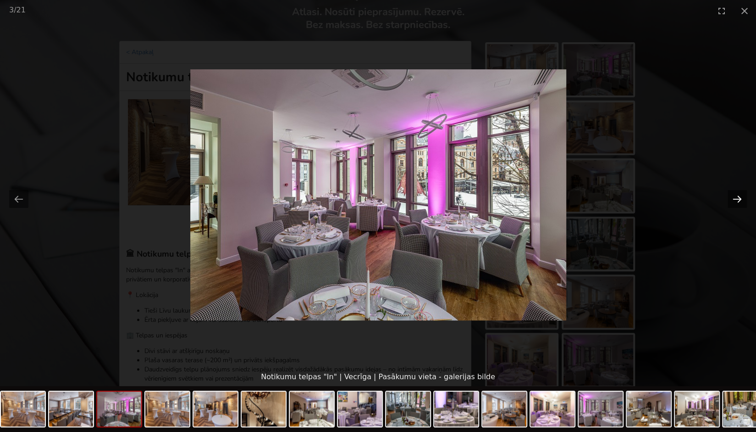
click at [733, 195] on button "Next slide" at bounding box center [737, 199] width 19 height 18
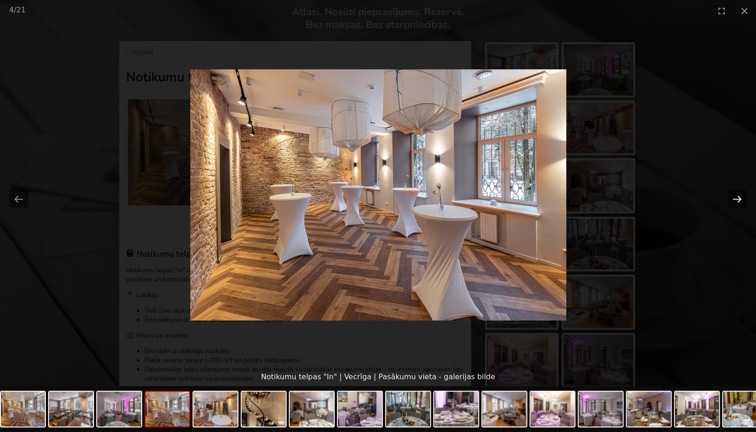
click at [733, 195] on button "Next slide" at bounding box center [737, 199] width 19 height 18
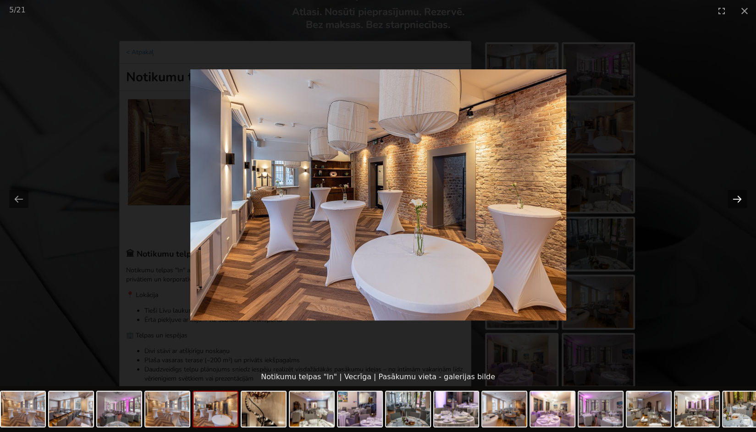
click at [733, 195] on button "Next slide" at bounding box center [737, 199] width 19 height 18
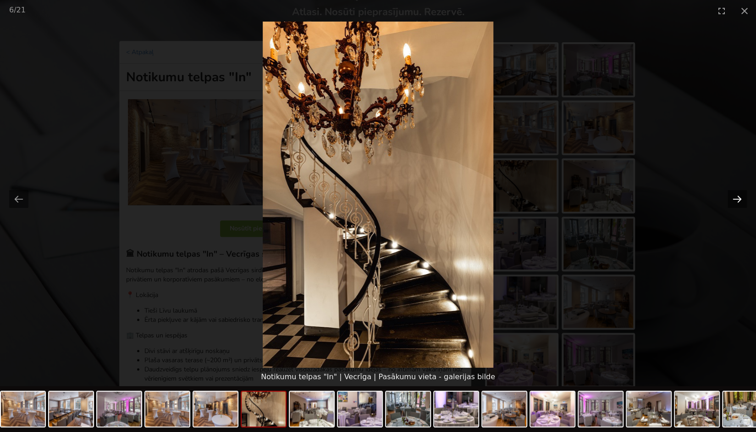
click at [733, 195] on button "Next slide" at bounding box center [737, 199] width 19 height 18
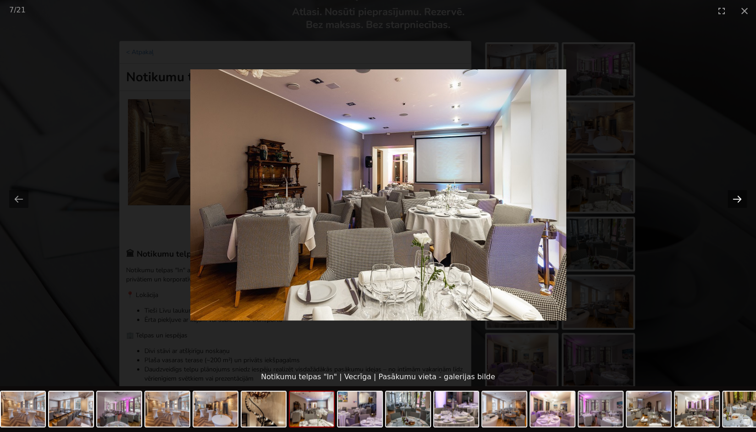
click at [733, 195] on button "Next slide" at bounding box center [737, 199] width 19 height 18
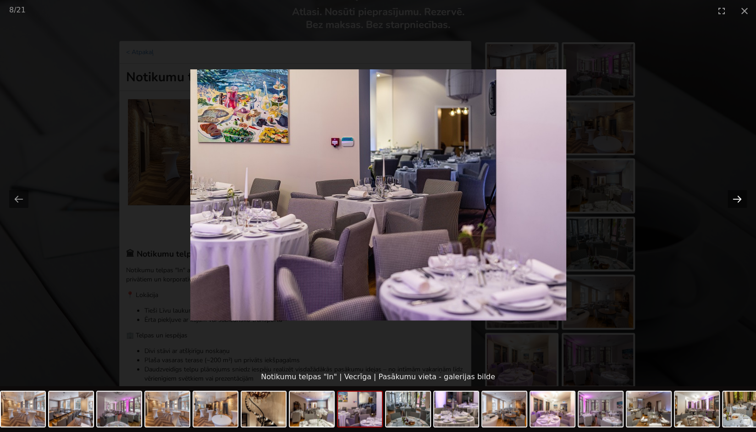
click at [733, 195] on button "Next slide" at bounding box center [737, 199] width 19 height 18
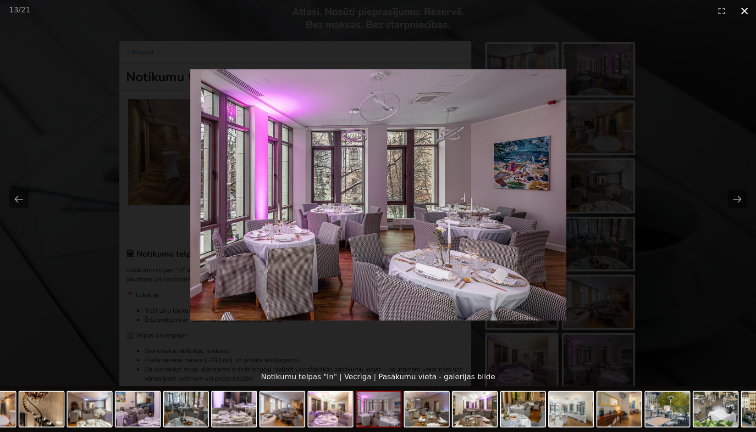
click at [740, 9] on button "Close gallery" at bounding box center [744, 11] width 23 height 22
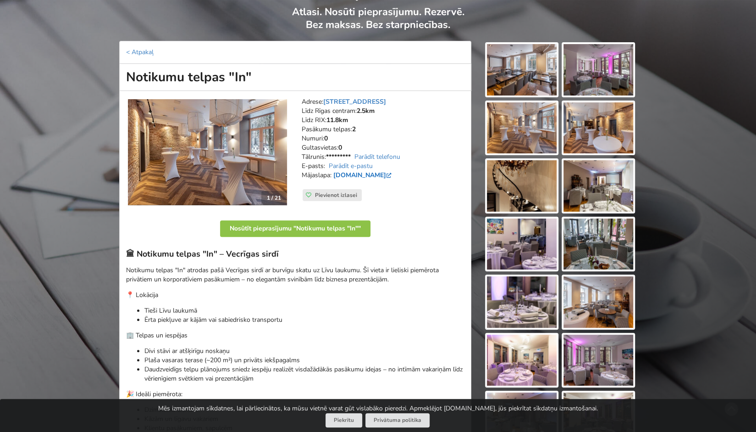
click at [370, 176] on link "www.facebook.com" at bounding box center [363, 175] width 60 height 9
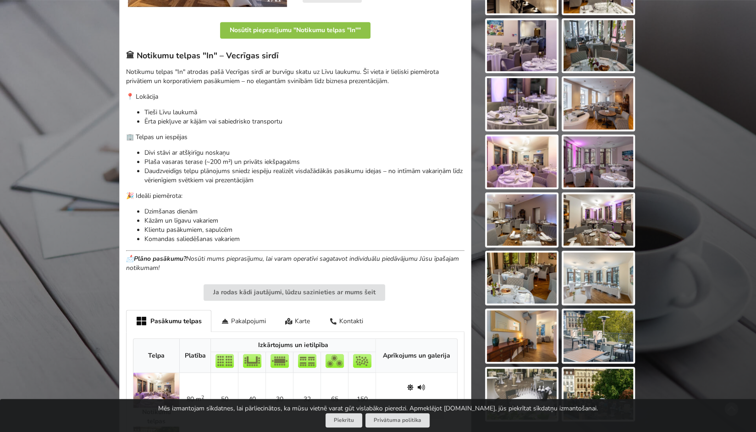
scroll to position [355, 0]
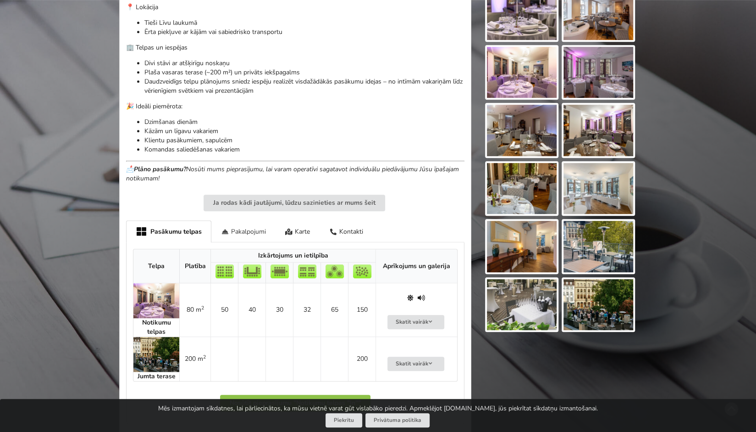
click at [248, 224] on div "Pakalpojumi" at bounding box center [243, 231] width 64 height 22
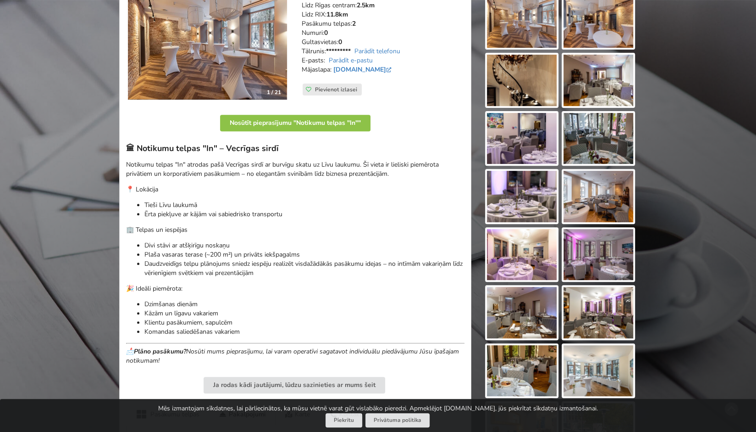
scroll to position [188, 0]
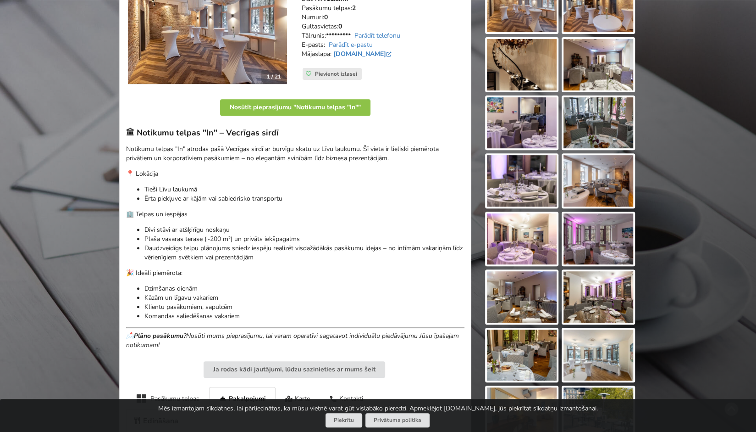
click at [604, 180] on img at bounding box center [599, 180] width 70 height 51
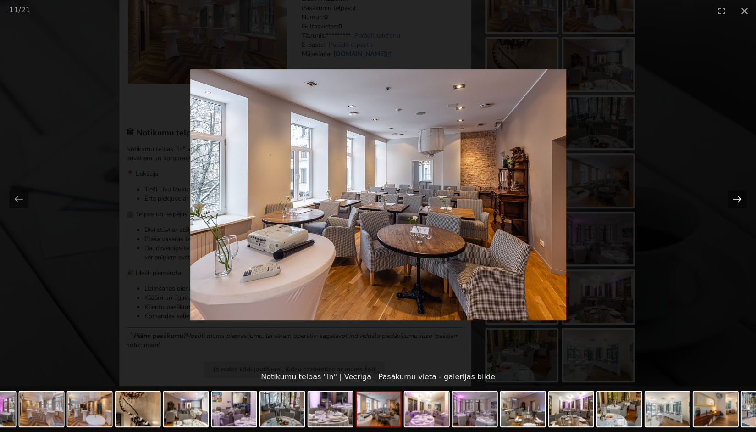
click at [744, 194] on button "Next slide" at bounding box center [737, 199] width 19 height 18
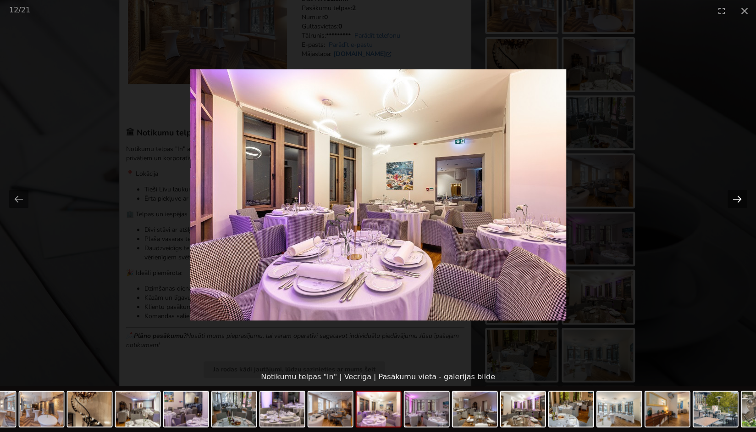
click at [744, 194] on button "Next slide" at bounding box center [737, 199] width 19 height 18
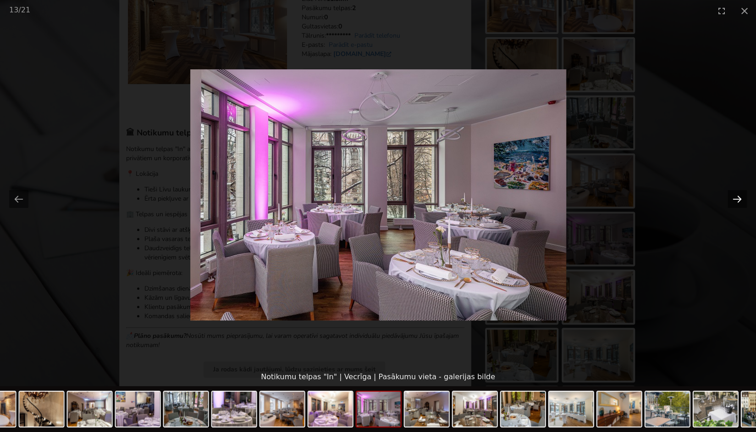
click at [744, 194] on button "Next slide" at bounding box center [737, 199] width 19 height 18
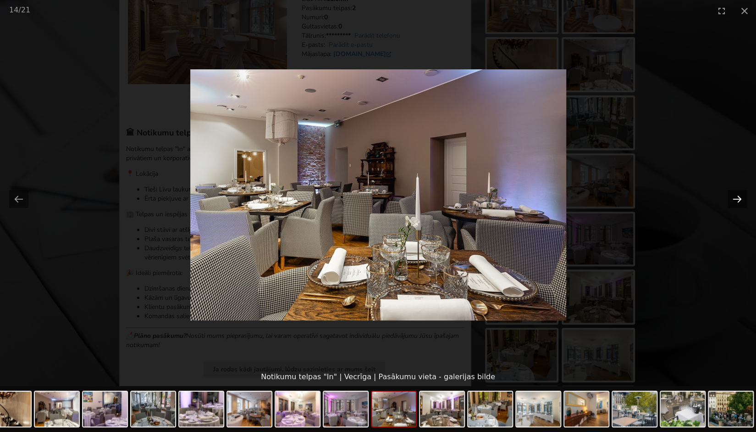
click at [744, 194] on button "Next slide" at bounding box center [737, 199] width 19 height 18
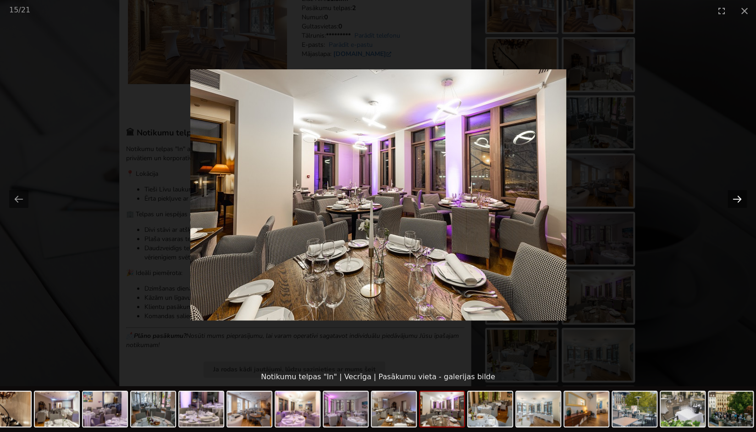
click at [744, 194] on button "Next slide" at bounding box center [737, 199] width 19 height 18
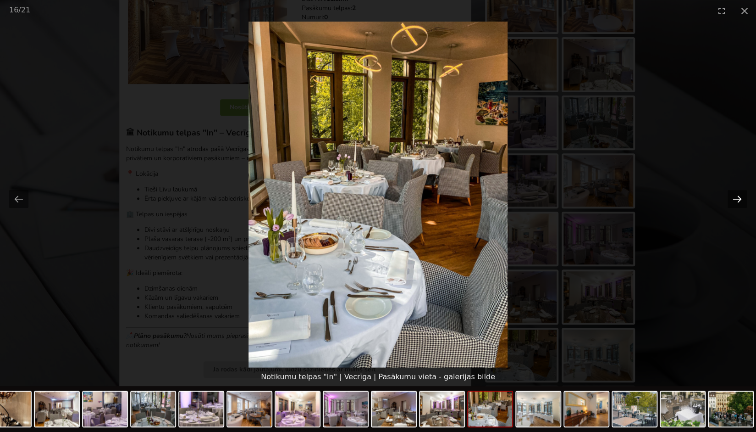
click at [744, 194] on button "Next slide" at bounding box center [737, 199] width 19 height 18
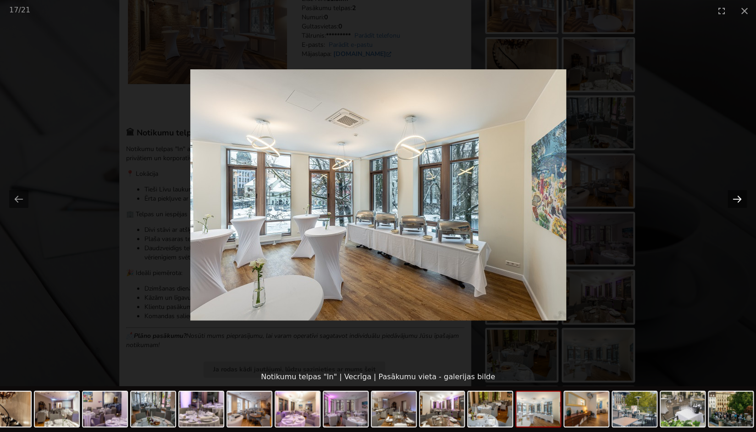
click at [744, 194] on button "Next slide" at bounding box center [737, 199] width 19 height 18
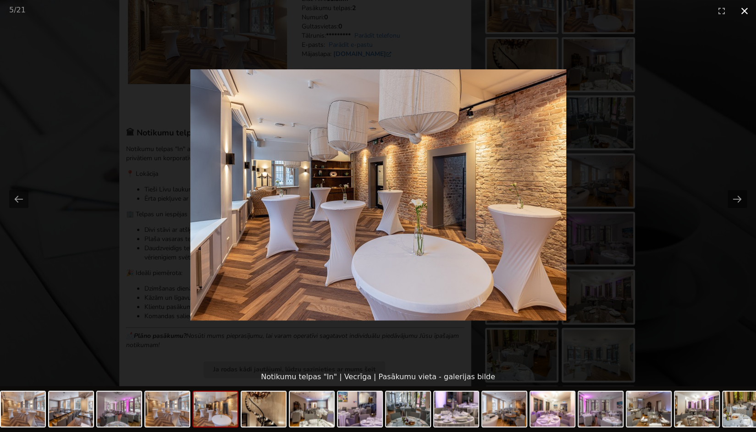
click at [742, 13] on button "Close gallery" at bounding box center [744, 11] width 23 height 22
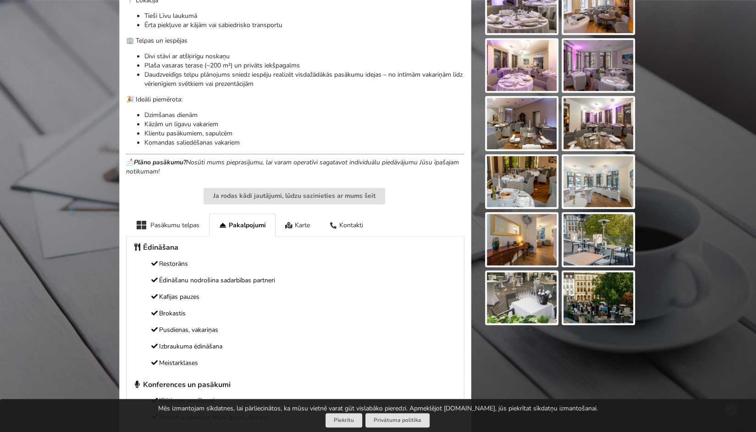
scroll to position [365, 0]
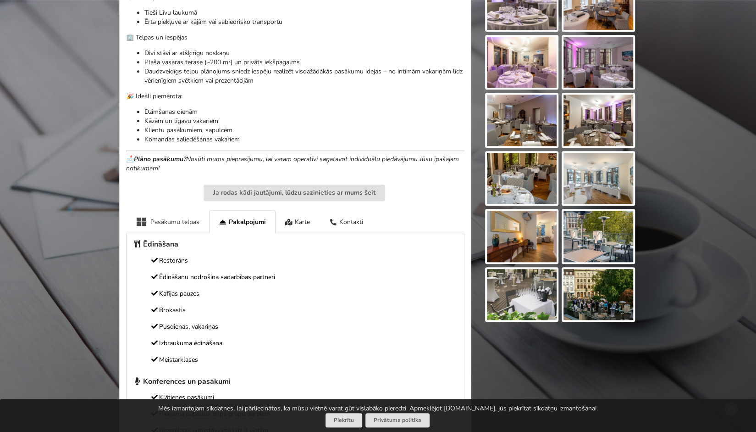
click at [162, 222] on div "Pasākumu telpas" at bounding box center [167, 221] width 83 height 22
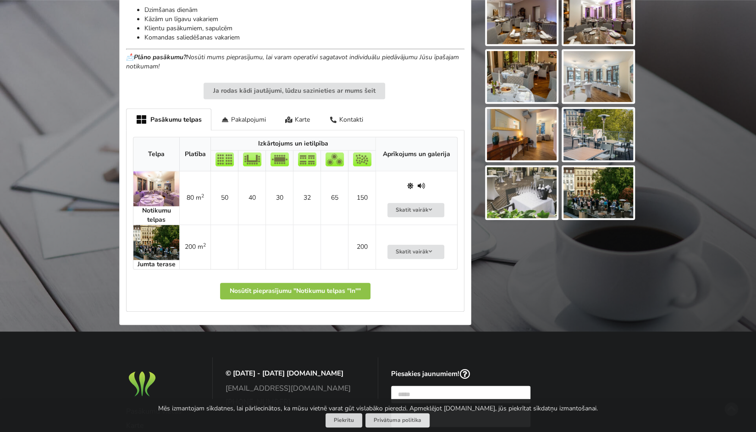
scroll to position [489, 0]
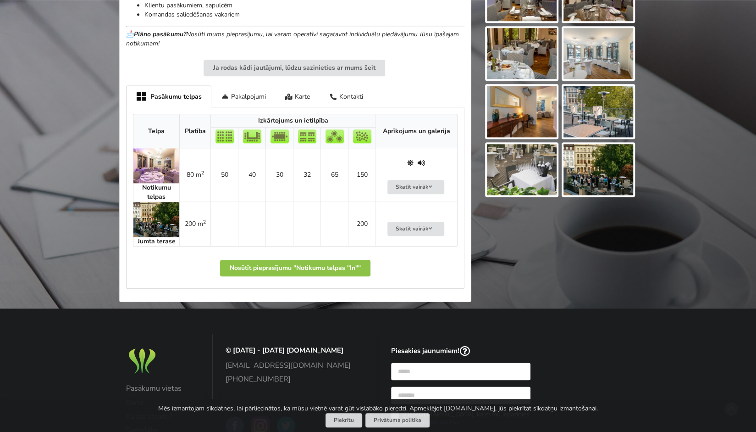
click at [159, 170] on img at bounding box center [156, 165] width 46 height 35
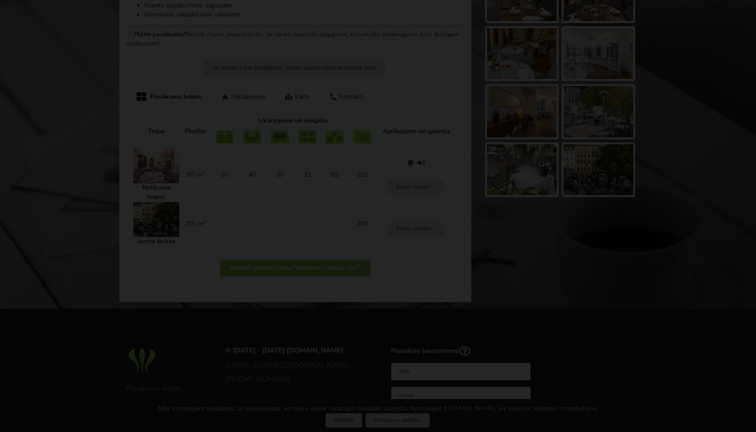
scroll to position [0, 0]
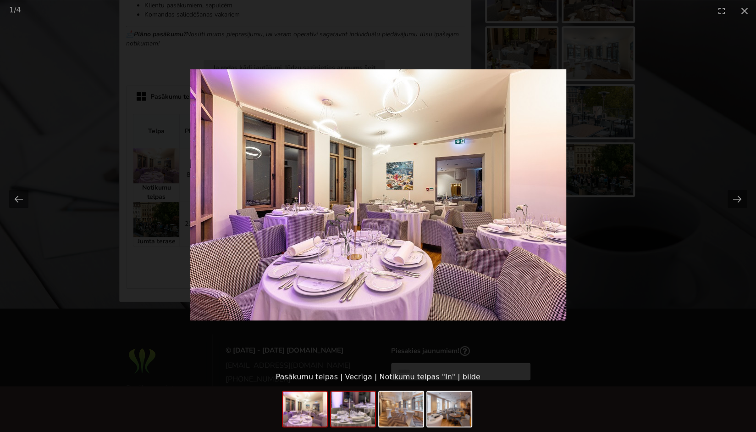
click at [353, 413] on img at bounding box center [353, 408] width 44 height 35
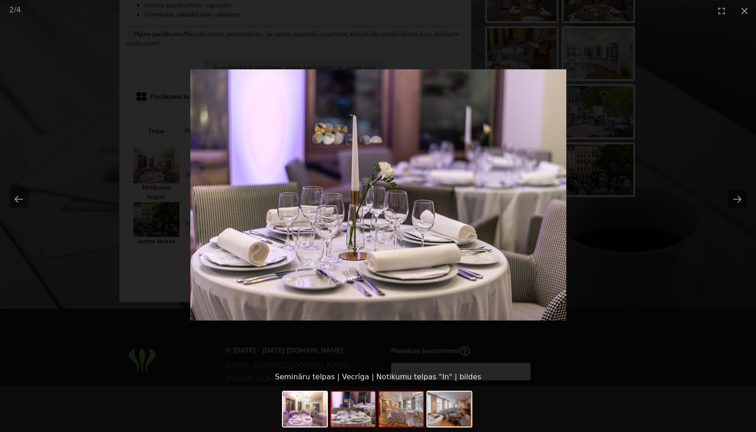
click at [387, 415] on img at bounding box center [401, 408] width 44 height 35
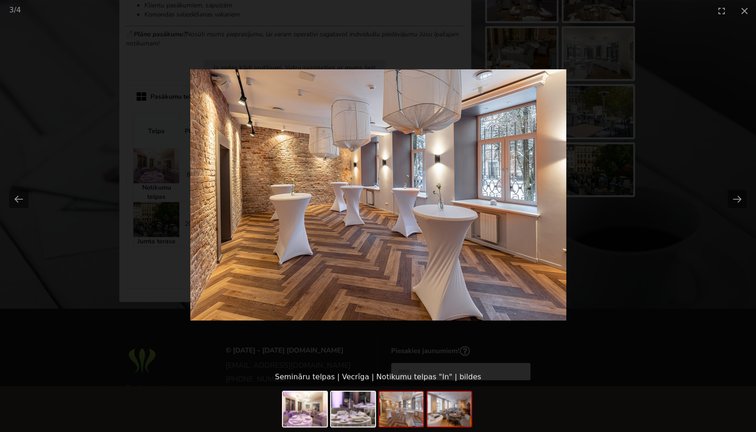
click at [438, 415] on img at bounding box center [450, 408] width 44 height 35
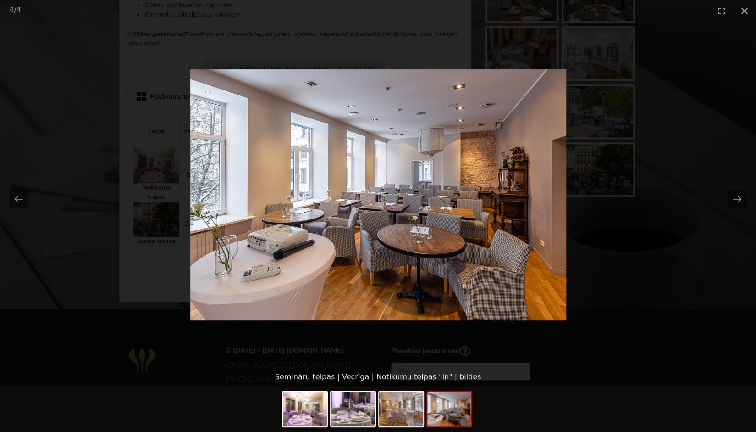
click at [204, 394] on div at bounding box center [378, 409] width 756 height 46
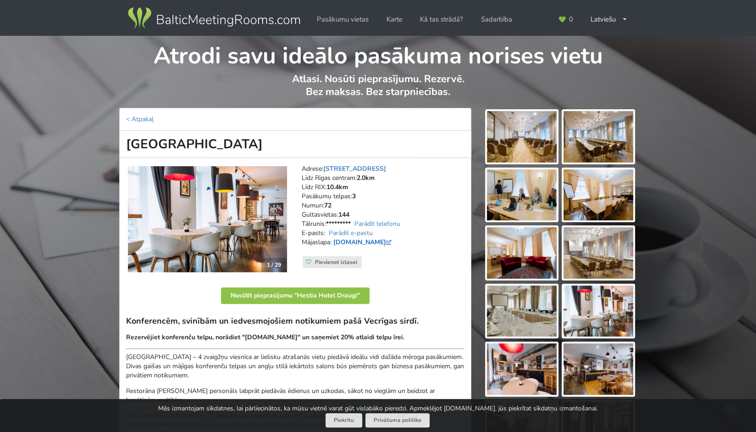
click at [389, 241] on link "[DOMAIN_NAME]" at bounding box center [363, 242] width 60 height 9
